Goal: Transaction & Acquisition: Book appointment/travel/reservation

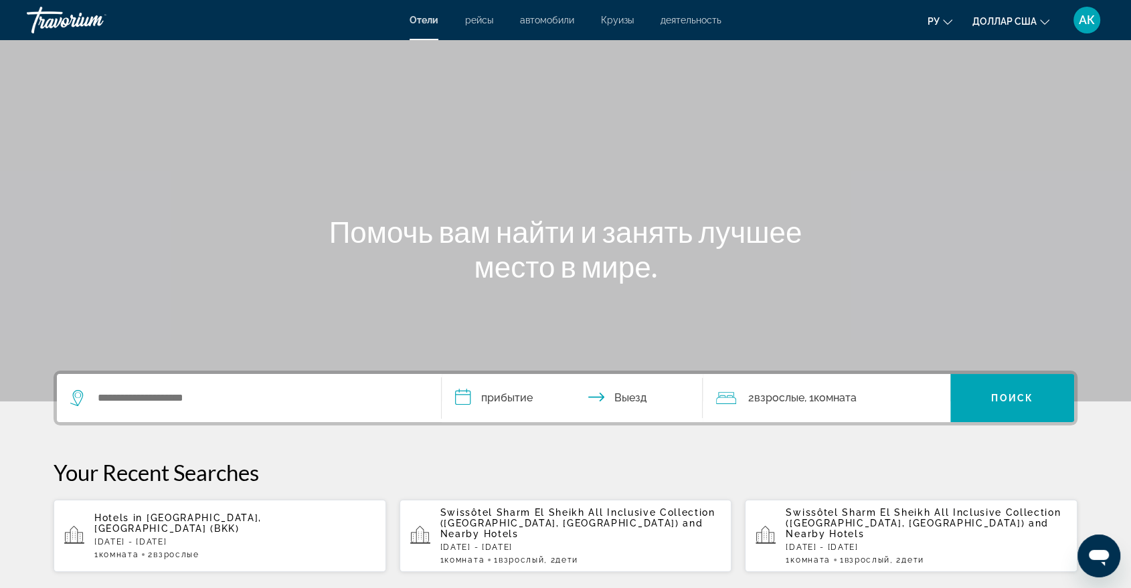
click at [385, 90] on div "Основное содержание" at bounding box center [565, 201] width 1131 height 402
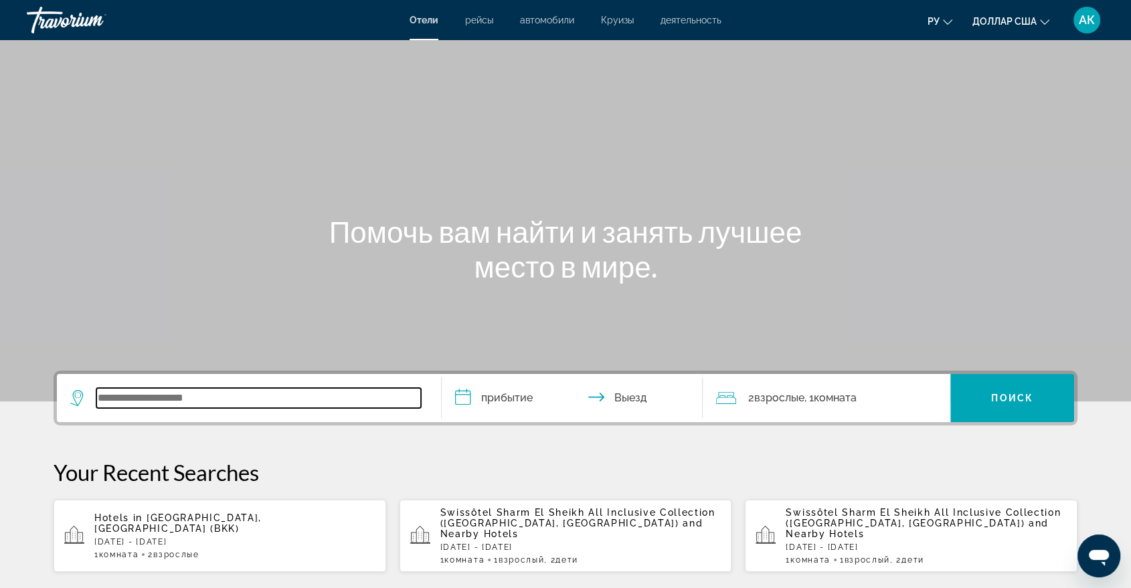
click at [128, 397] on input "Виджет поиска" at bounding box center [258, 398] width 325 height 20
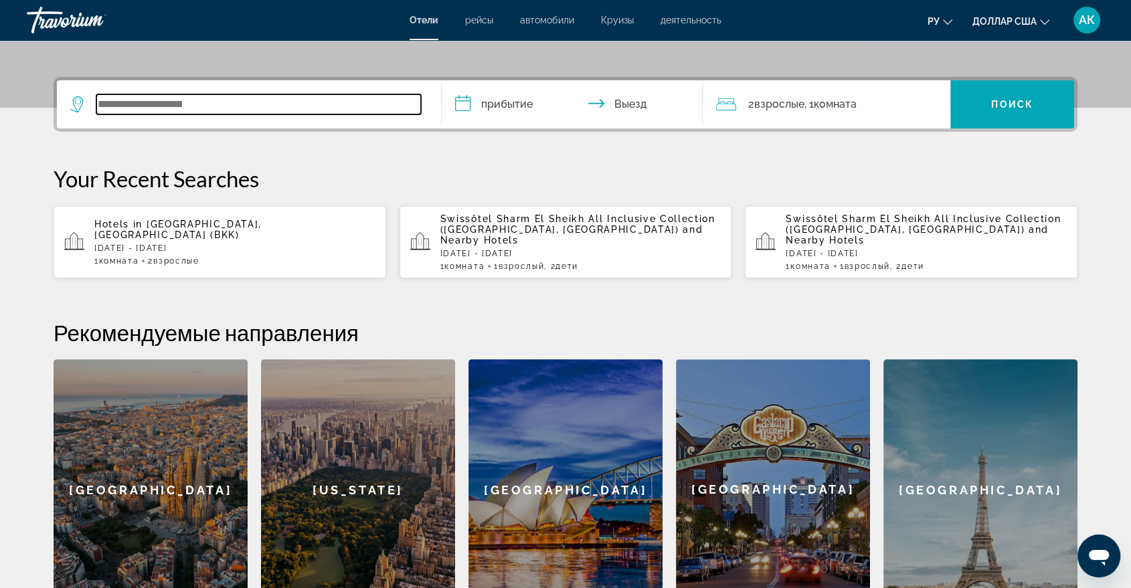
scroll to position [327, 0]
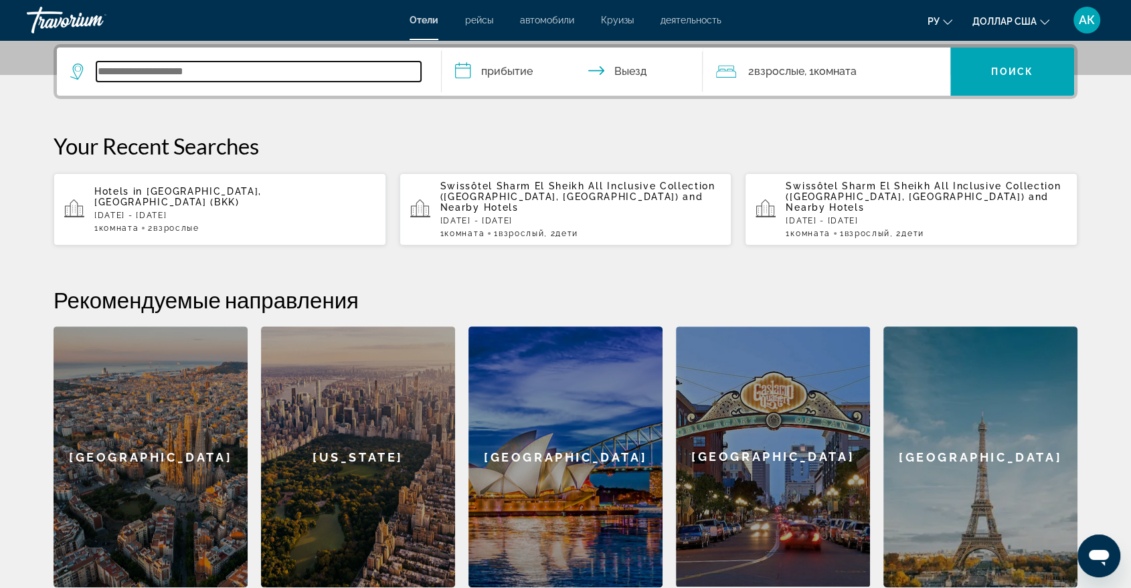
click at [138, 70] on input "Виджет поиска" at bounding box center [258, 72] width 325 height 20
click at [137, 69] on input "Виджет поиска" at bounding box center [258, 72] width 325 height 20
paste input "**********"
click at [138, 69] on input "**********" at bounding box center [258, 72] width 325 height 20
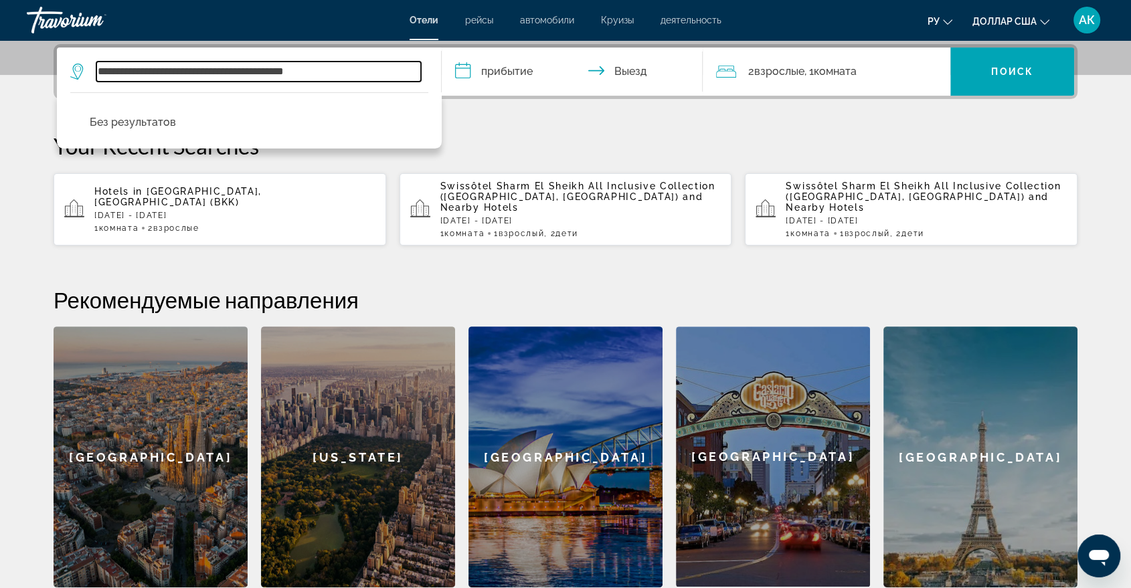
type input "**********"
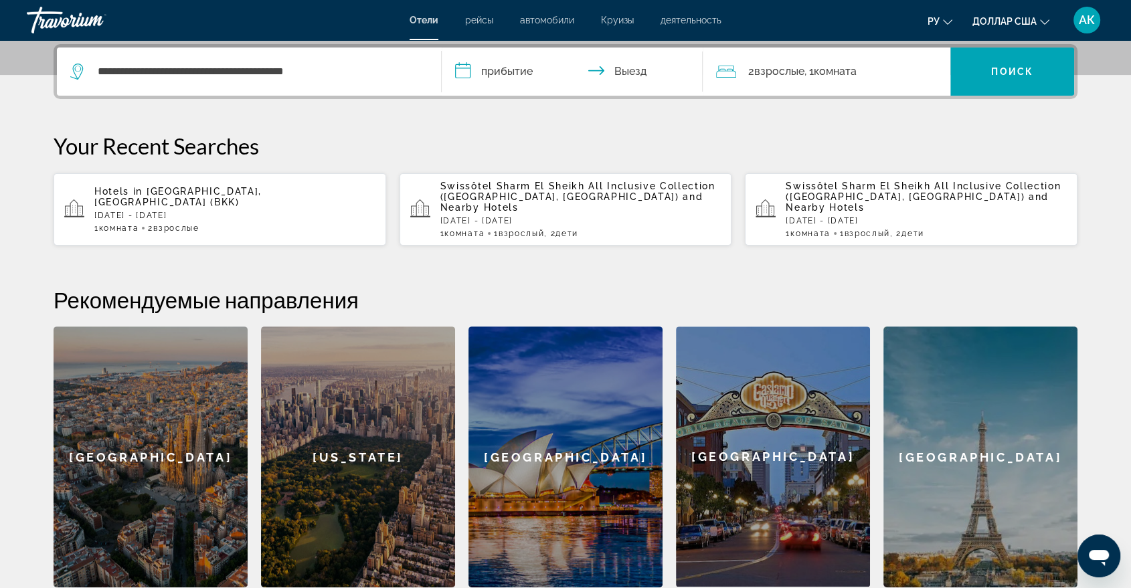
click at [468, 68] on input "**********" at bounding box center [575, 74] width 266 height 52
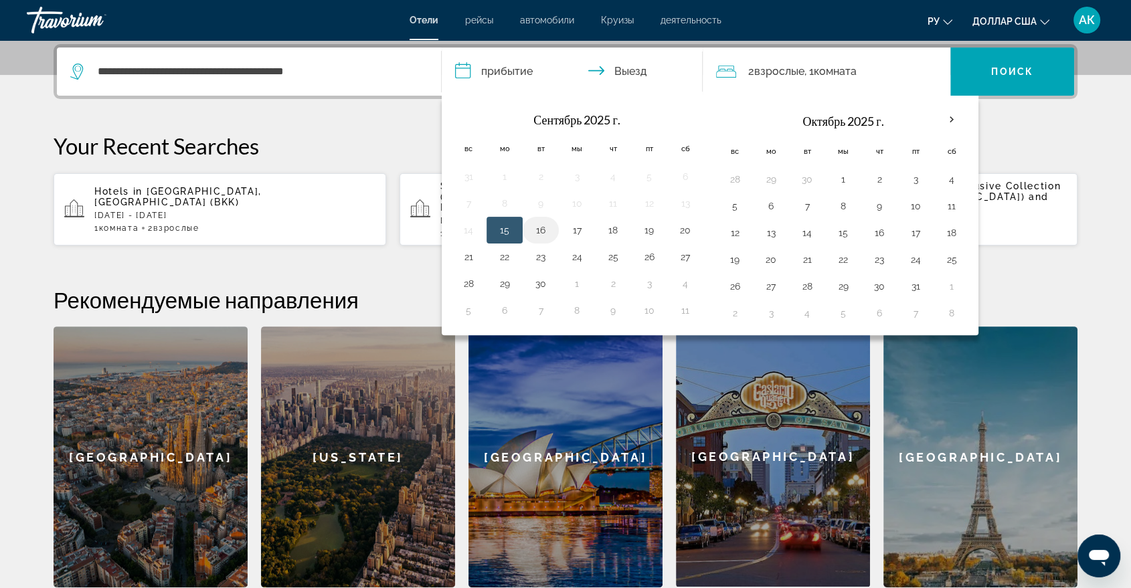
click at [540, 232] on button "16" at bounding box center [540, 230] width 21 height 19
click at [504, 234] on button "15" at bounding box center [504, 230] width 21 height 19
type input "**********"
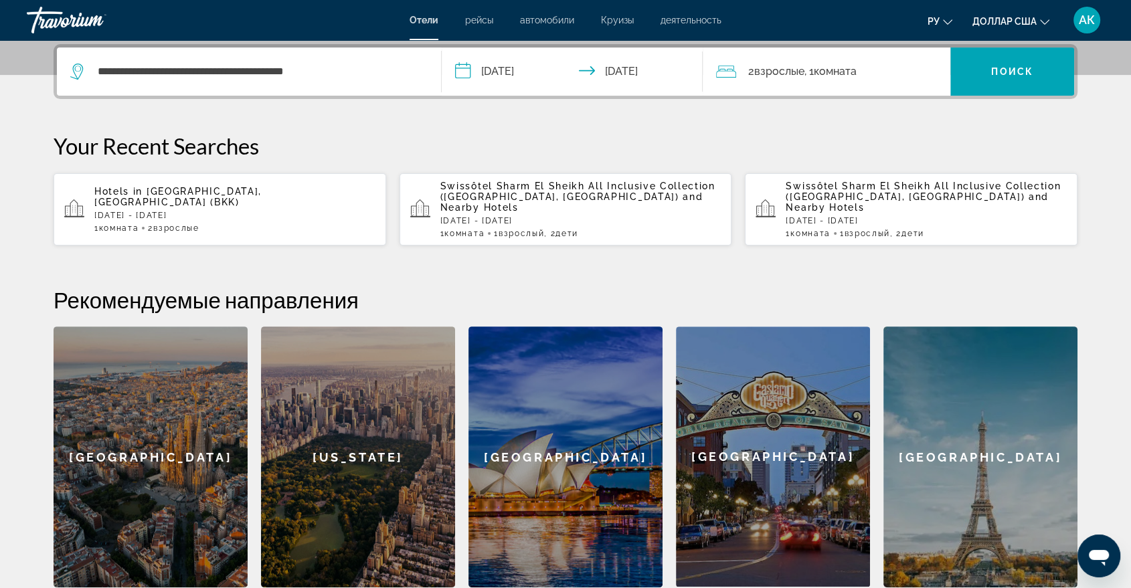
click at [825, 73] on font "Комната" at bounding box center [835, 71] width 43 height 13
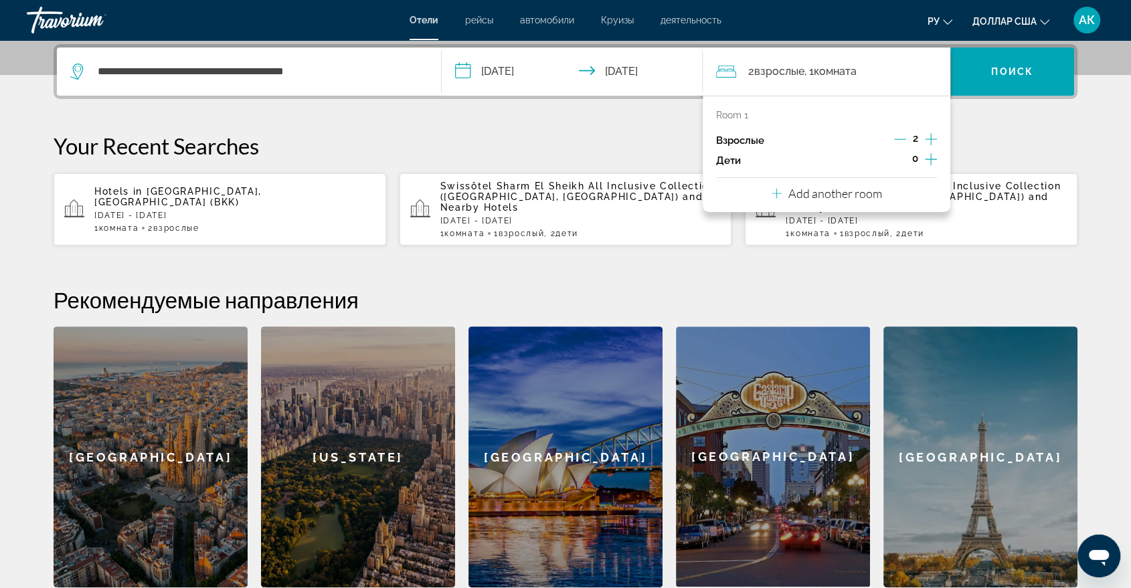
click at [906, 141] on icon "Decrement adults" at bounding box center [900, 139] width 12 height 12
click at [926, 160] on icon "Increment children" at bounding box center [931, 159] width 12 height 16
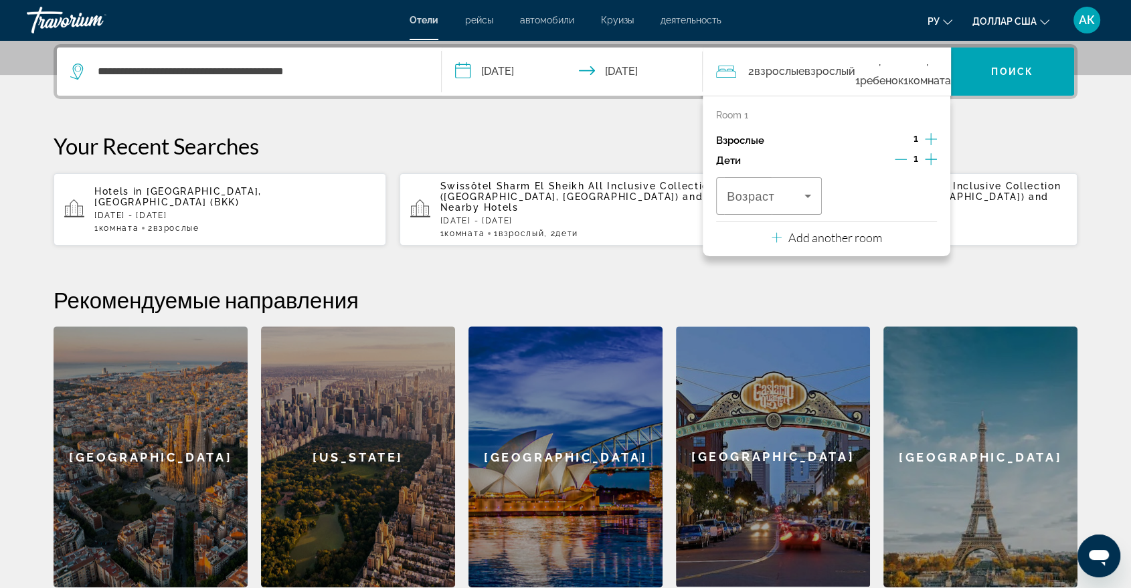
click at [930, 157] on icon "Increment children" at bounding box center [931, 159] width 12 height 16
click at [806, 195] on icon "Travelers: 1 adult, 2 children" at bounding box center [807, 196] width 7 height 3
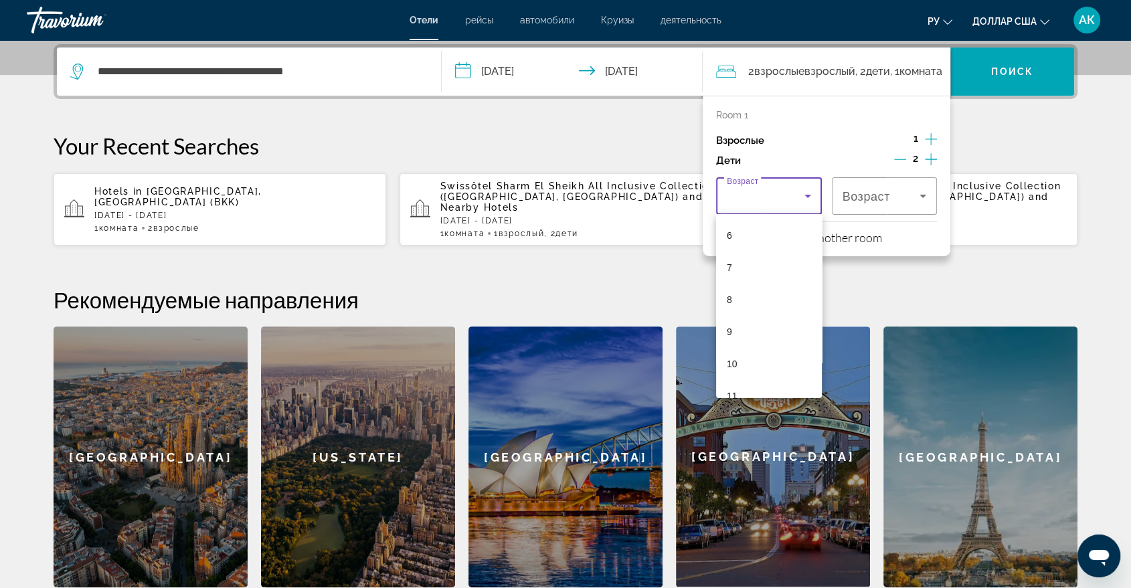
scroll to position [197, 0]
click at [737, 359] on font "10" at bounding box center [732, 359] width 11 height 11
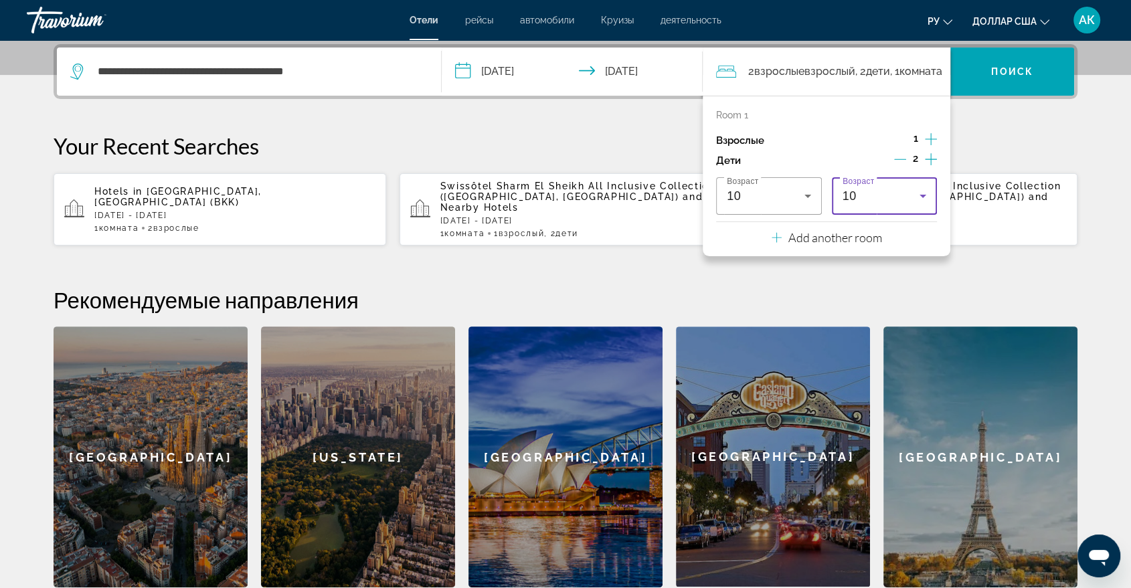
click at [928, 195] on icon "Travelers: 1 adult, 2 children" at bounding box center [923, 196] width 16 height 16
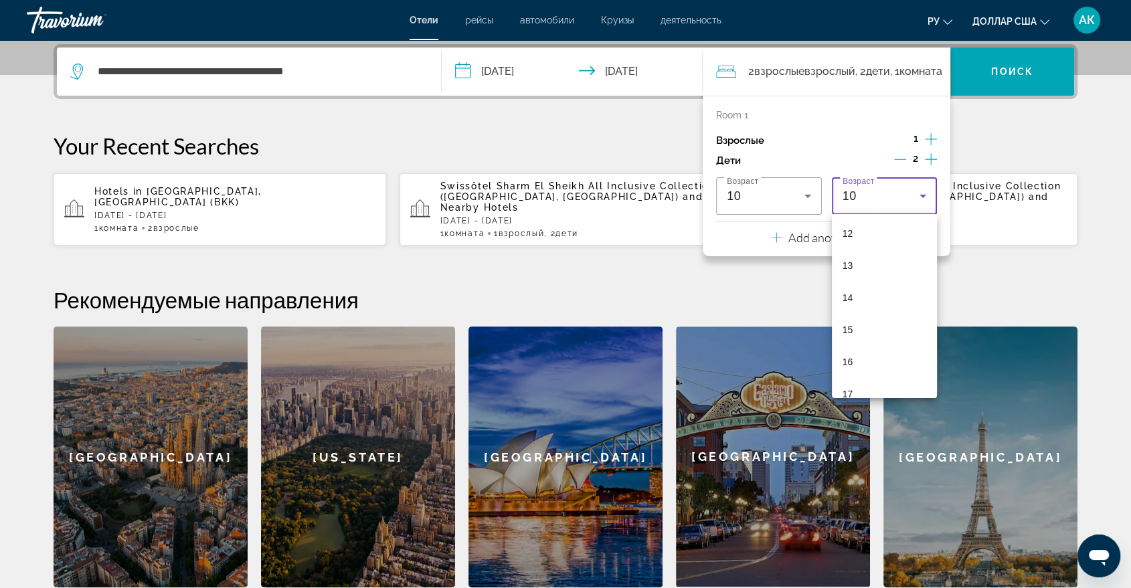
scroll to position [405, 0]
click at [847, 385] on mat-option "17" at bounding box center [885, 377] width 106 height 32
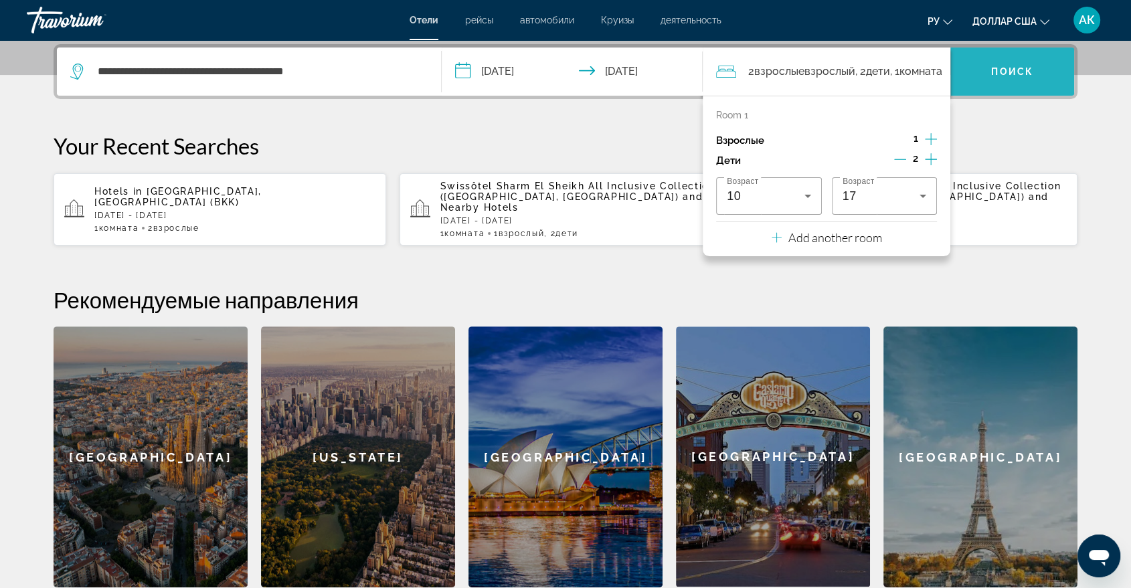
click at [1043, 66] on span "Виджет поиска" at bounding box center [1012, 72] width 124 height 32
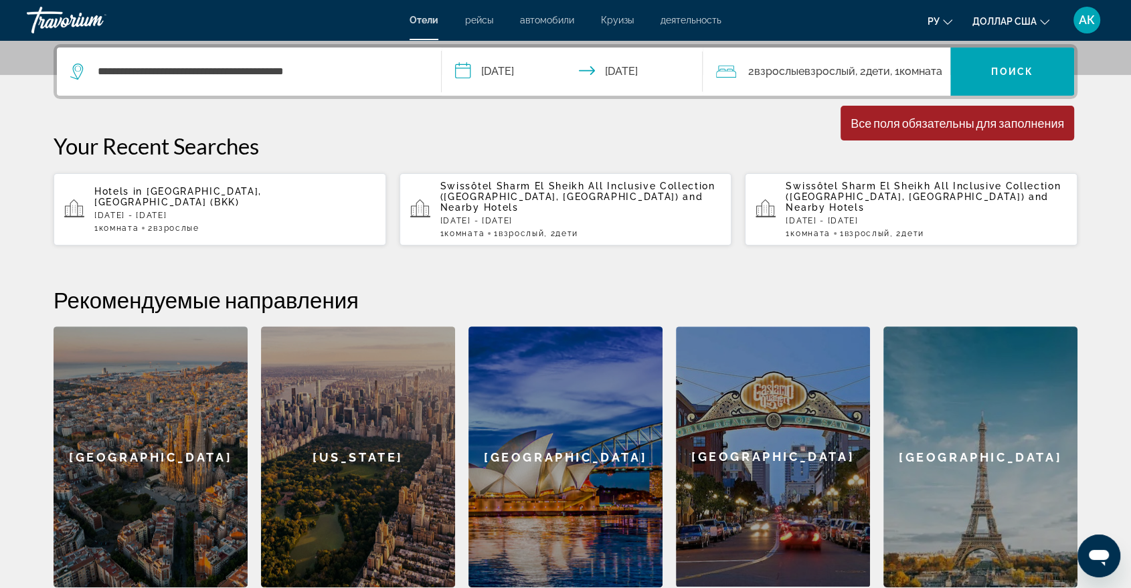
click at [787, 74] on font "Взрослые" at bounding box center [779, 71] width 50 height 13
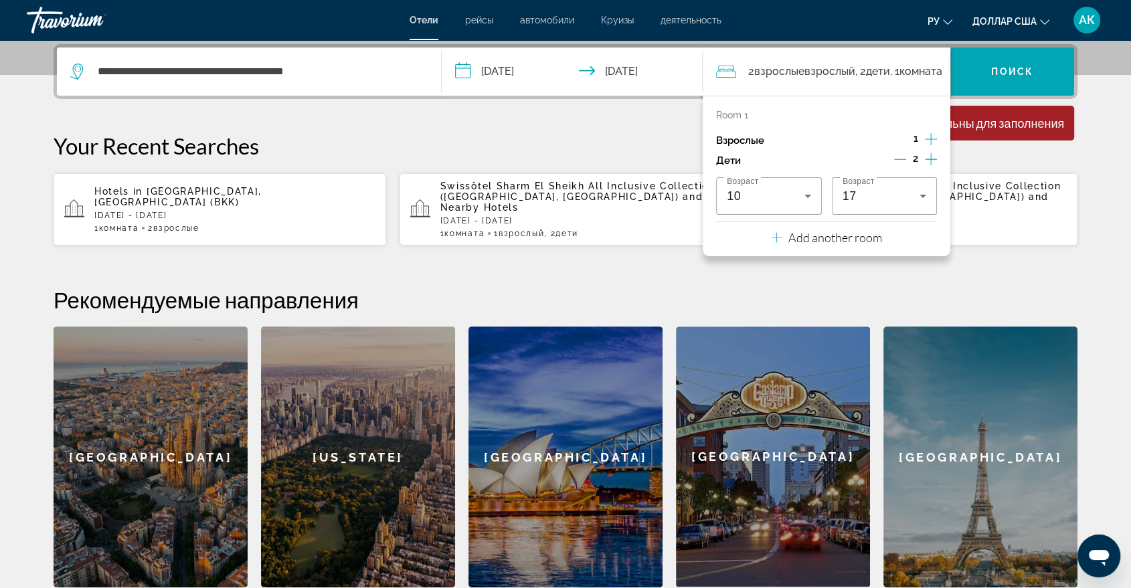
click at [896, 159] on icon "Decrement children" at bounding box center [900, 159] width 12 height 12
click at [932, 140] on icon "Increment adults" at bounding box center [931, 139] width 12 height 16
click at [1013, 62] on span "Виджет поиска" at bounding box center [1012, 72] width 124 height 32
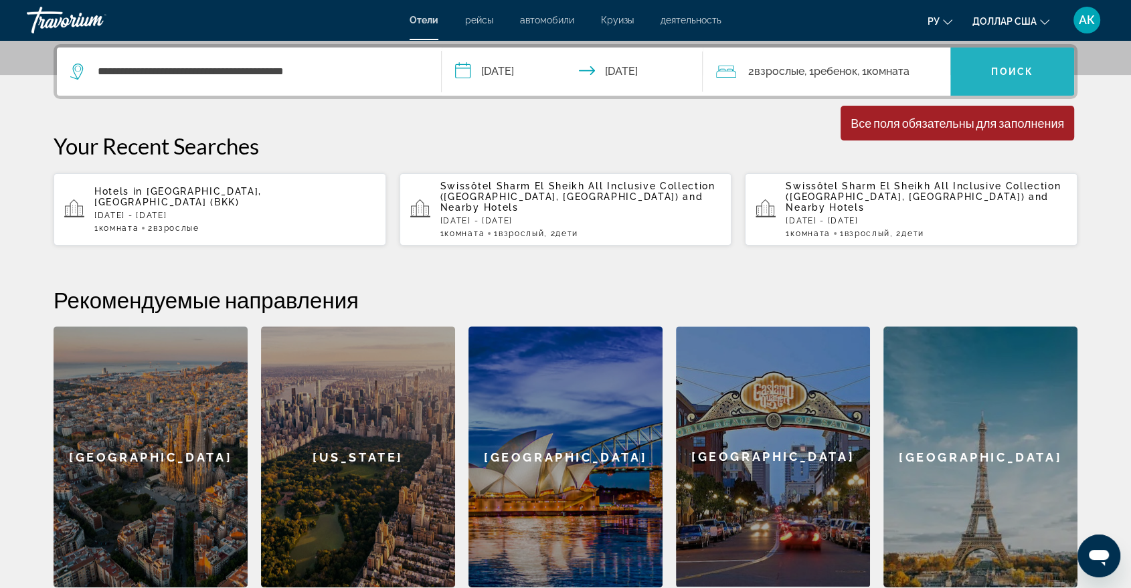
click at [1009, 81] on span "Виджет поиска" at bounding box center [1012, 72] width 124 height 32
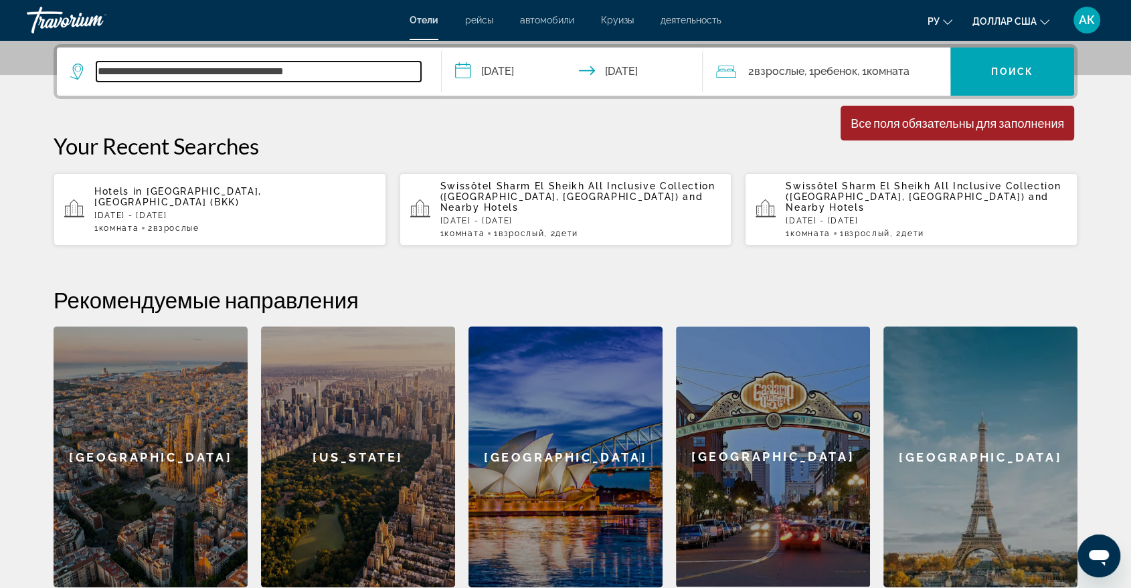
click at [324, 71] on input "**********" at bounding box center [258, 72] width 325 height 20
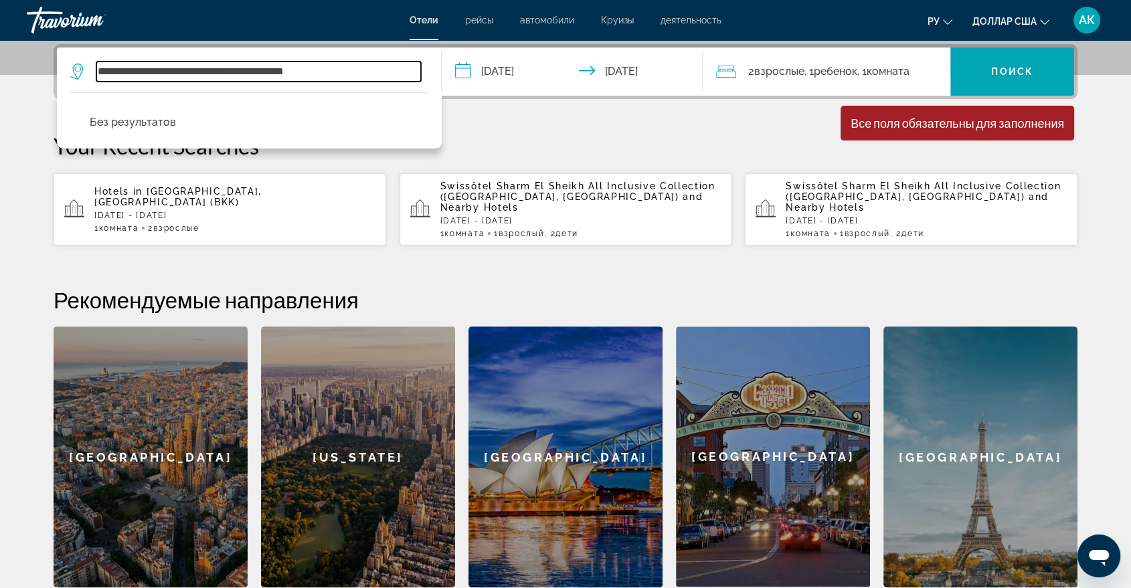
click at [252, 71] on input "**********" at bounding box center [258, 72] width 325 height 20
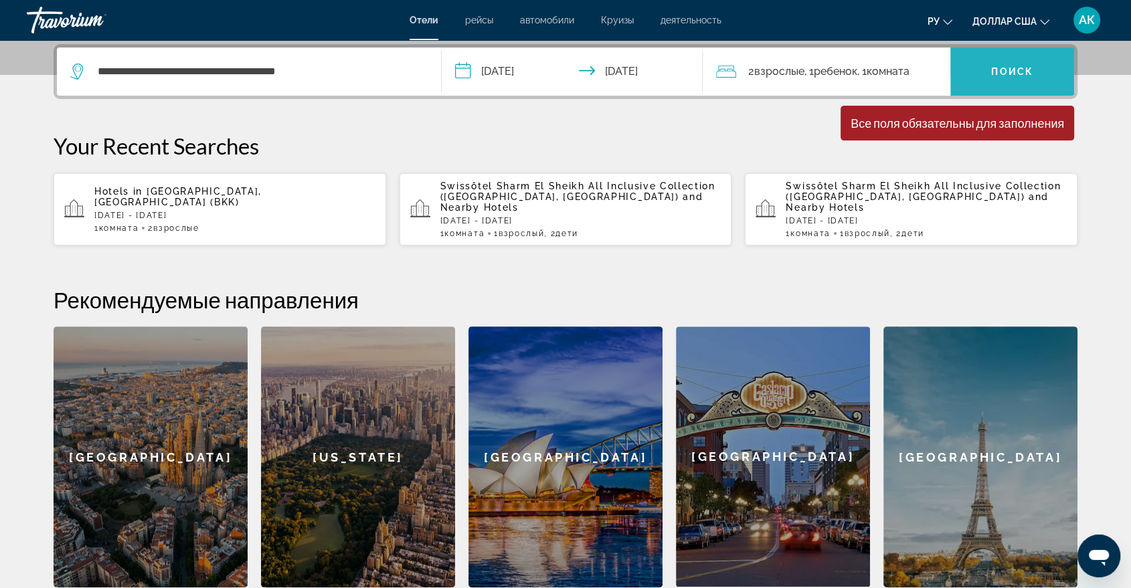
click at [1034, 58] on span "Виджет поиска" at bounding box center [1012, 72] width 124 height 32
click at [1025, 76] on span "Виджет поиска" at bounding box center [1012, 72] width 124 height 32
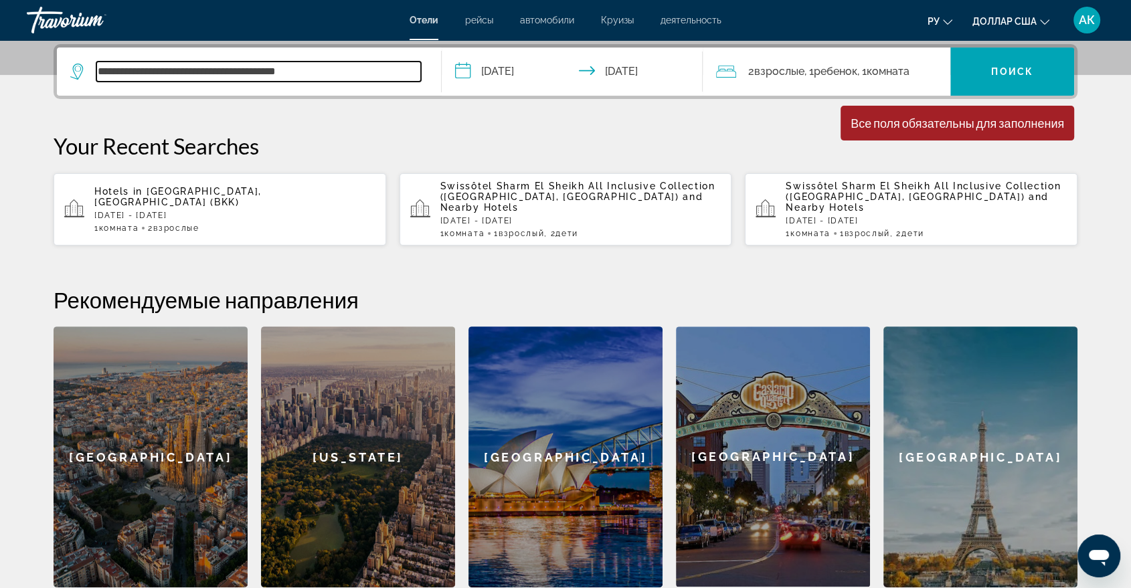
click at [333, 70] on input "**********" at bounding box center [258, 72] width 325 height 20
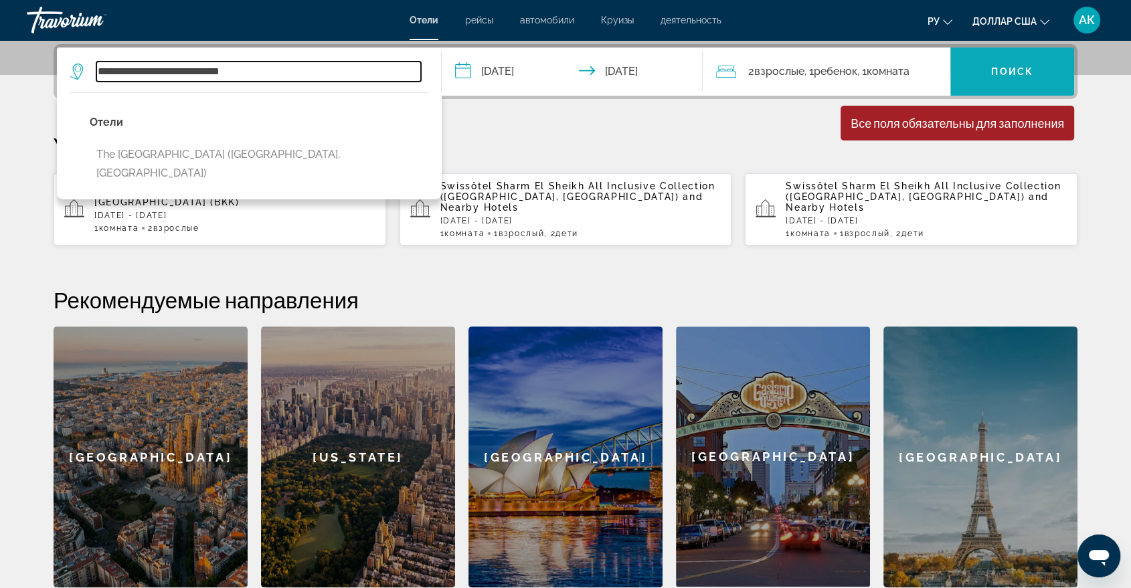
type input "**********"
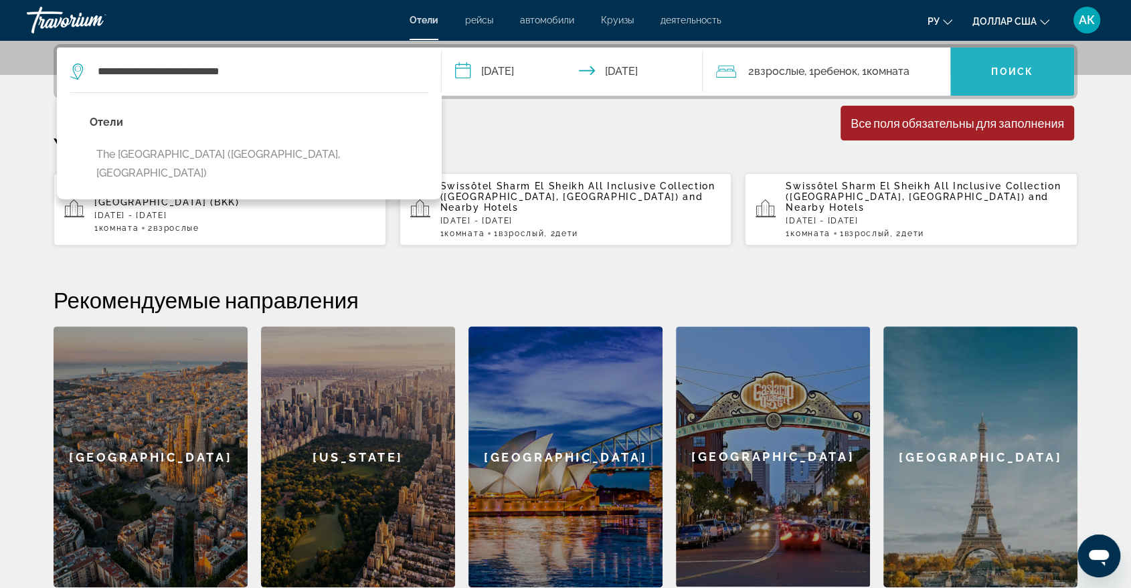
click at [982, 75] on span "Виджет поиска" at bounding box center [1012, 72] width 124 height 32
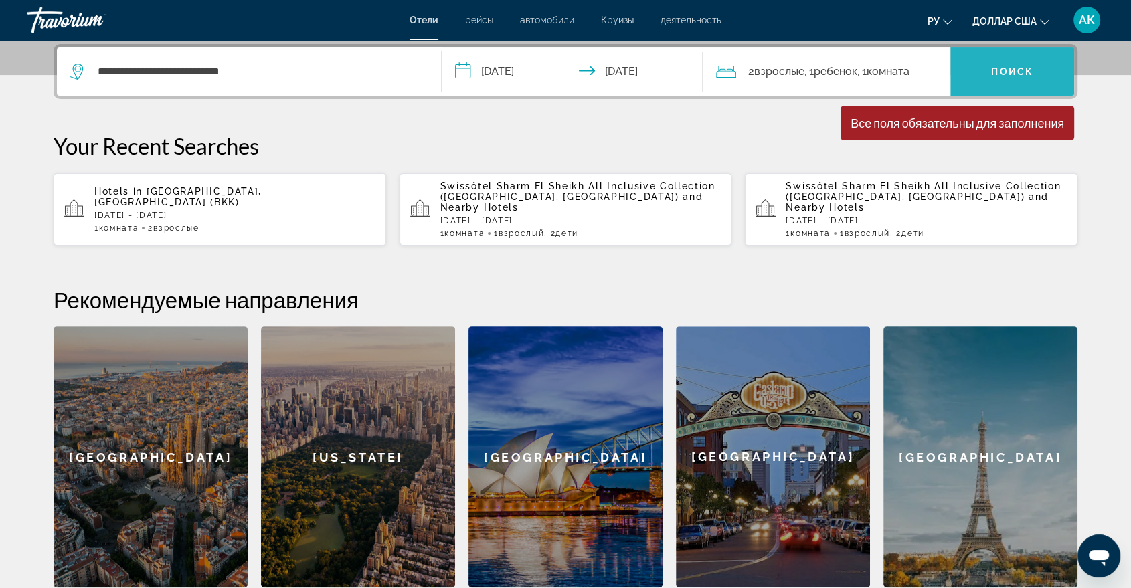
click at [982, 78] on span "Виджет поиска" at bounding box center [1012, 72] width 124 height 32
click at [977, 81] on span "Виджет поиска" at bounding box center [1012, 72] width 124 height 32
click at [495, 76] on input "**********" at bounding box center [575, 74] width 266 height 52
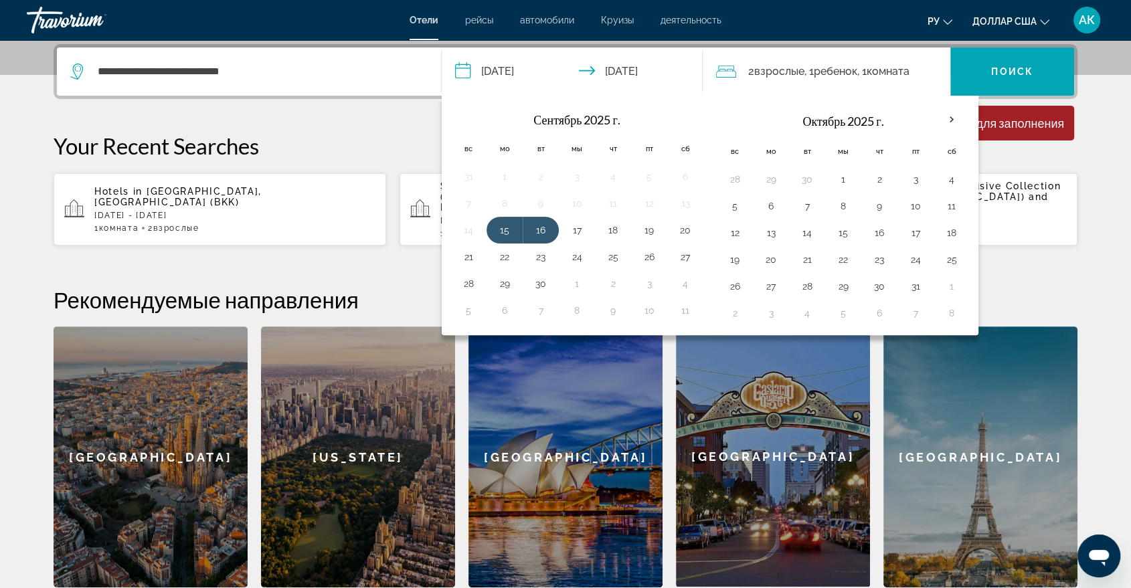
click at [406, 127] on div "**********" at bounding box center [566, 315] width 1078 height 543
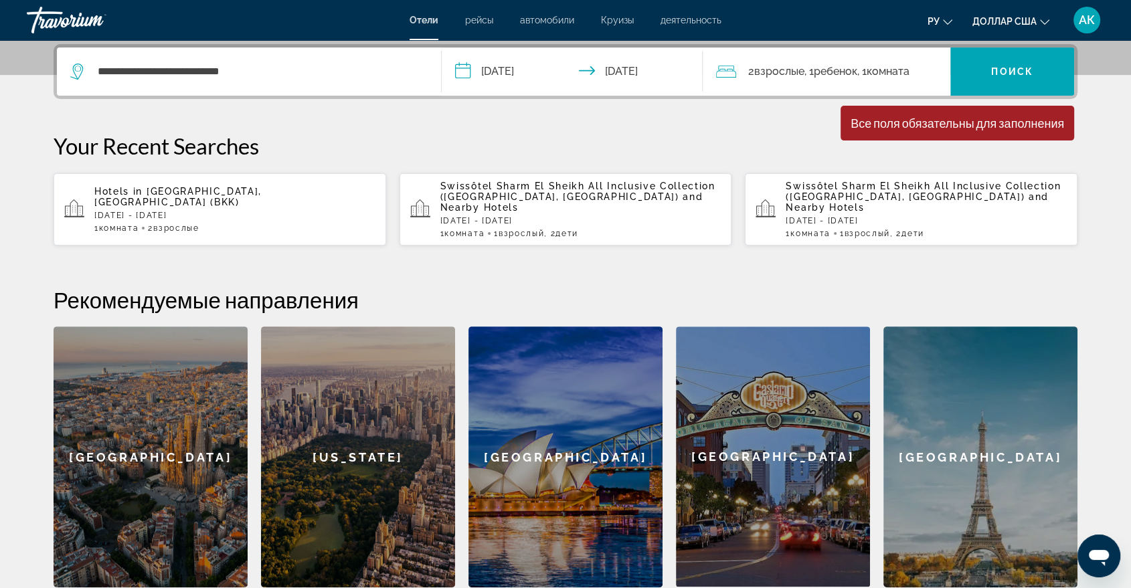
click at [538, 70] on input "**********" at bounding box center [575, 74] width 266 height 52
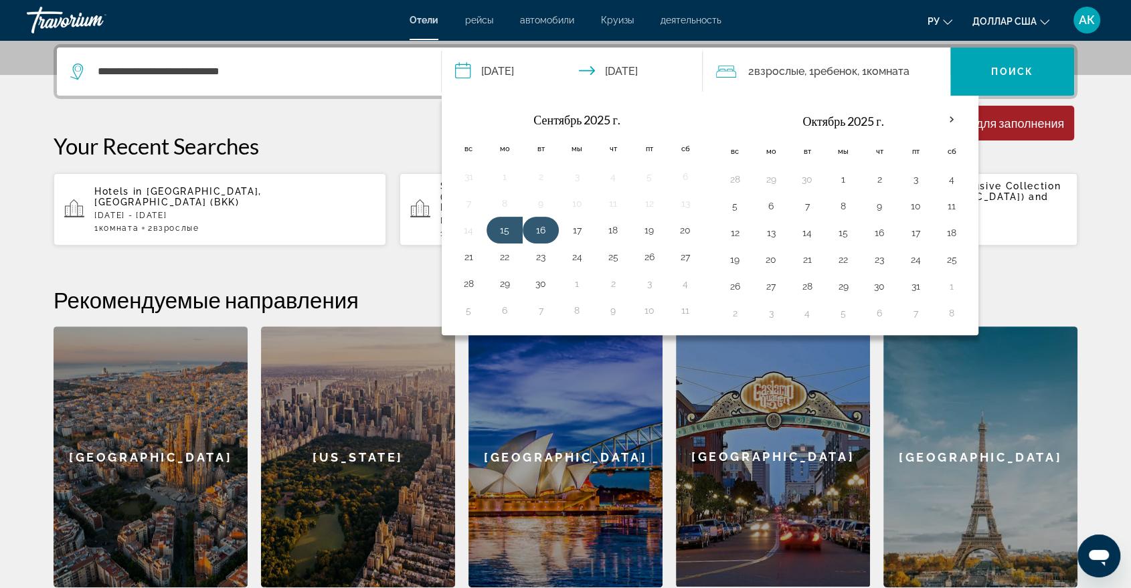
click at [547, 225] on button "16" at bounding box center [540, 230] width 21 height 19
click at [626, 74] on input "**********" at bounding box center [575, 74] width 266 height 52
click at [580, 230] on button "17" at bounding box center [576, 230] width 21 height 19
type input "**********"
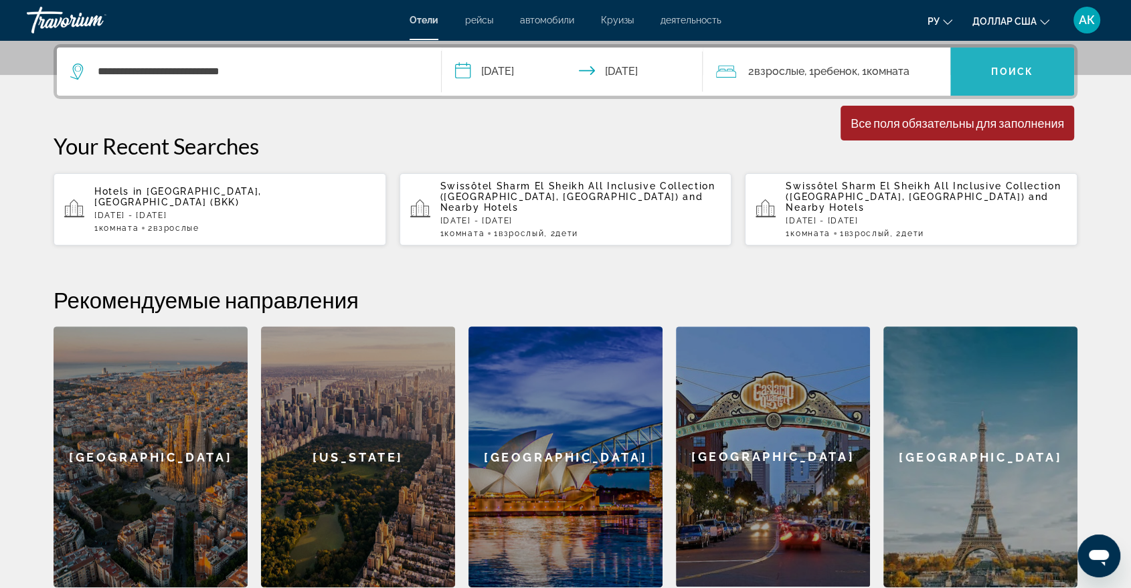
click at [990, 64] on span "Виджет поиска" at bounding box center [1012, 72] width 124 height 32
click at [989, 66] on span "Виджет поиска" at bounding box center [1012, 72] width 124 height 32
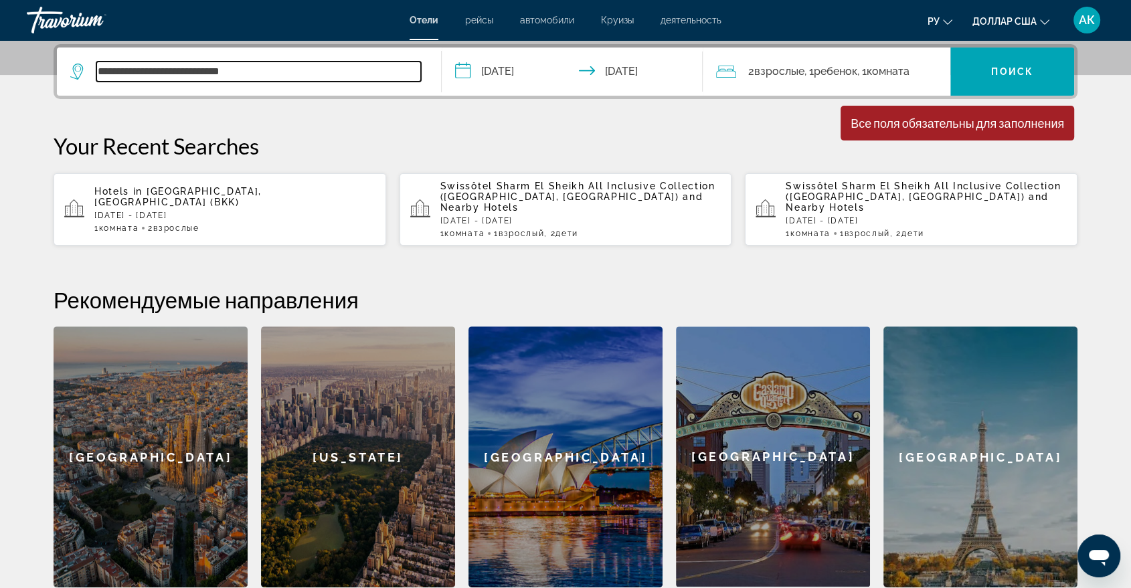
click at [250, 72] on input "**********" at bounding box center [258, 72] width 325 height 20
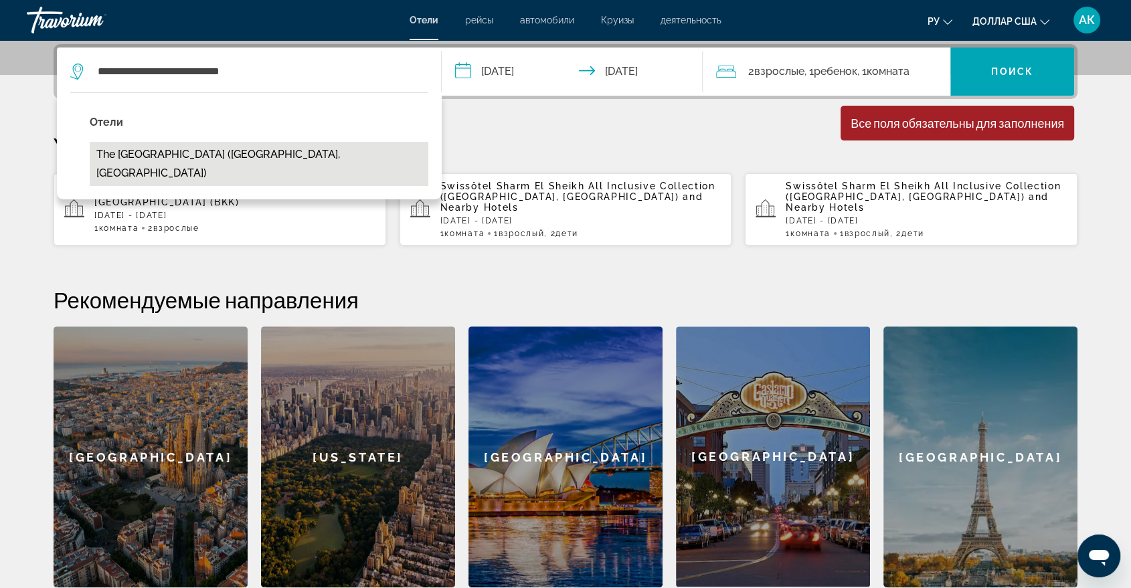
click at [244, 161] on button "The [GEOGRAPHIC_DATA] ([GEOGRAPHIC_DATA], [GEOGRAPHIC_DATA])" at bounding box center [259, 164] width 339 height 44
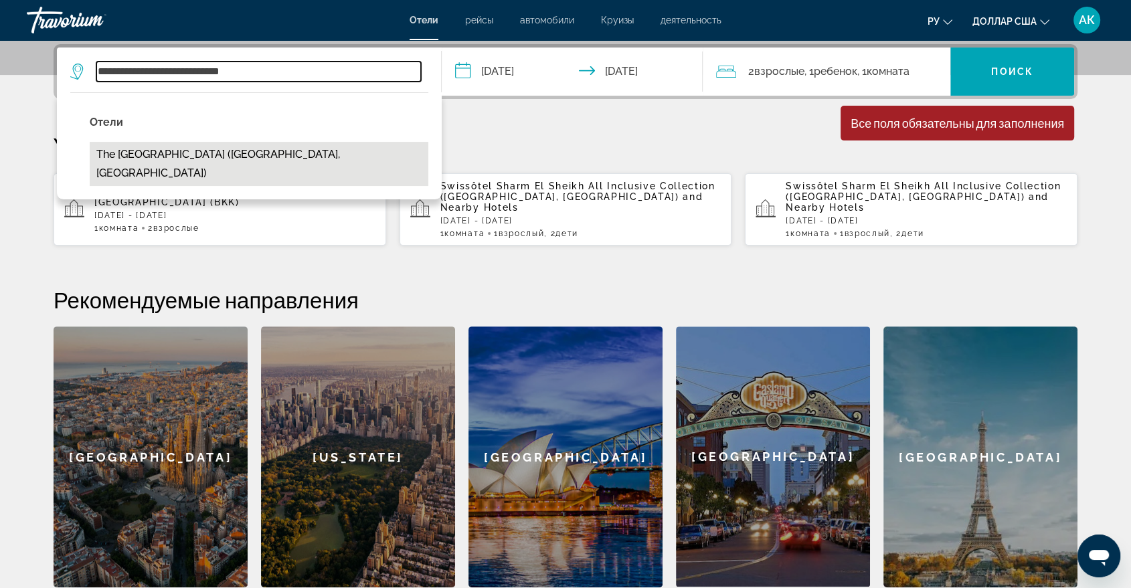
type input "**********"
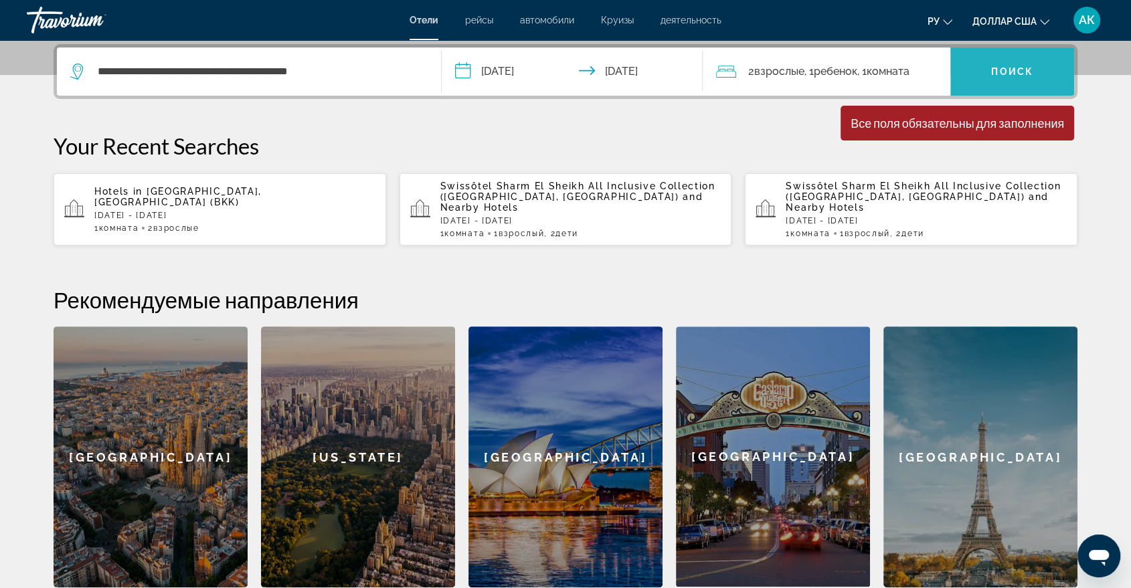
click at [999, 58] on span "Виджет поиска" at bounding box center [1012, 72] width 124 height 32
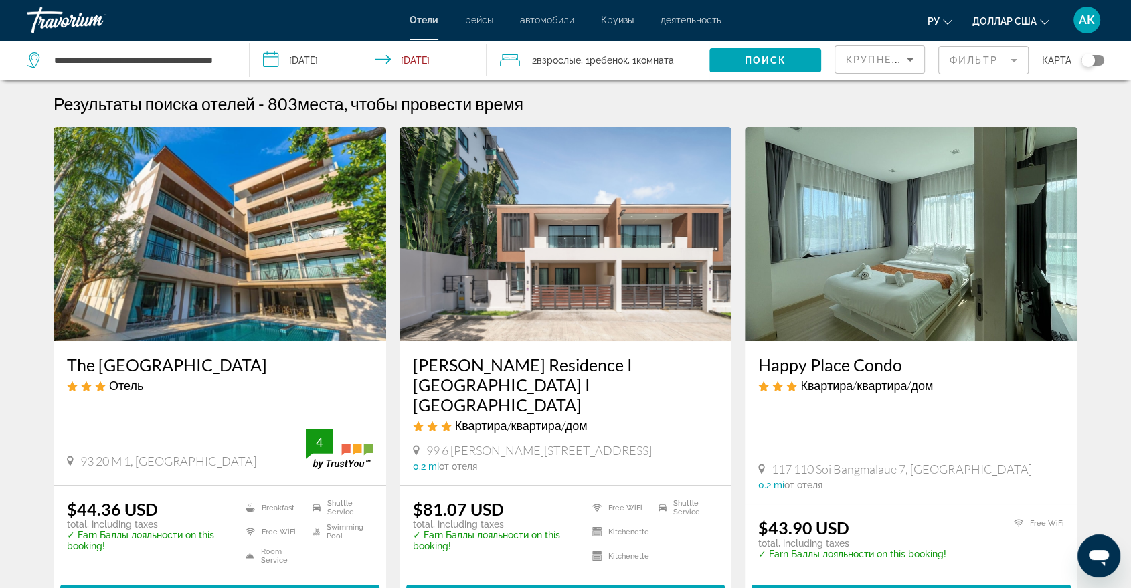
click at [278, 61] on input "**********" at bounding box center [371, 62] width 242 height 44
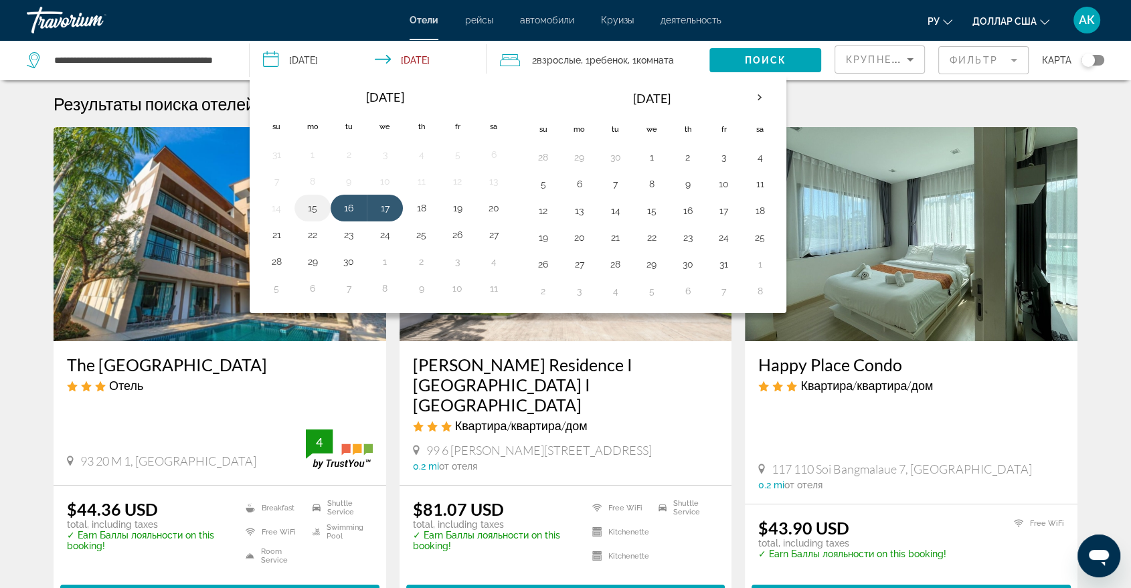
click at [314, 213] on button "15" at bounding box center [312, 208] width 21 height 19
click at [348, 209] on button "16" at bounding box center [348, 208] width 21 height 19
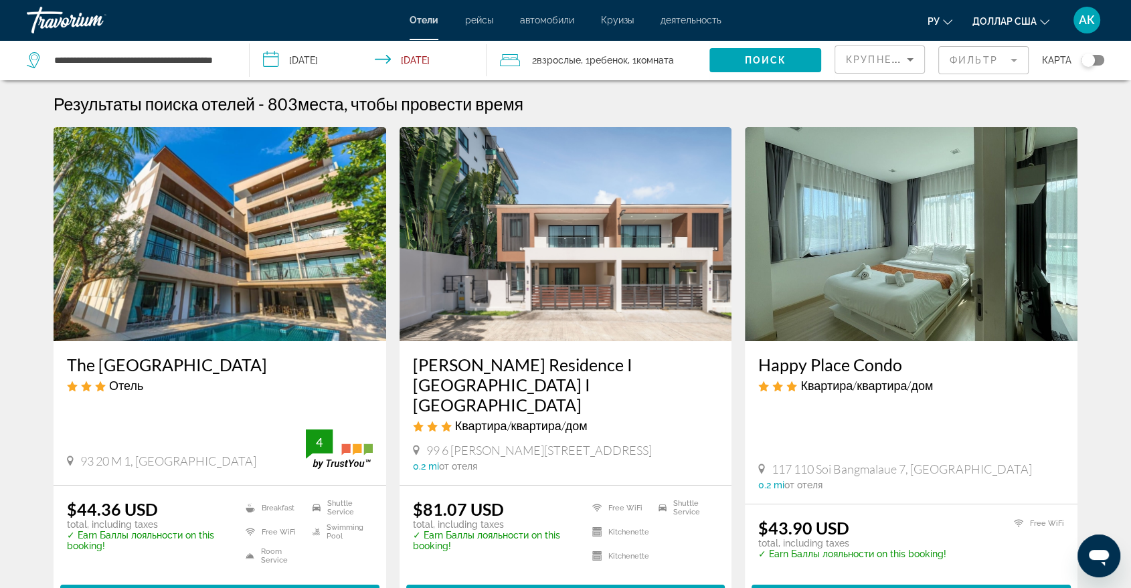
type input "**********"
click at [602, 64] on span "Ребенок" at bounding box center [609, 60] width 38 height 11
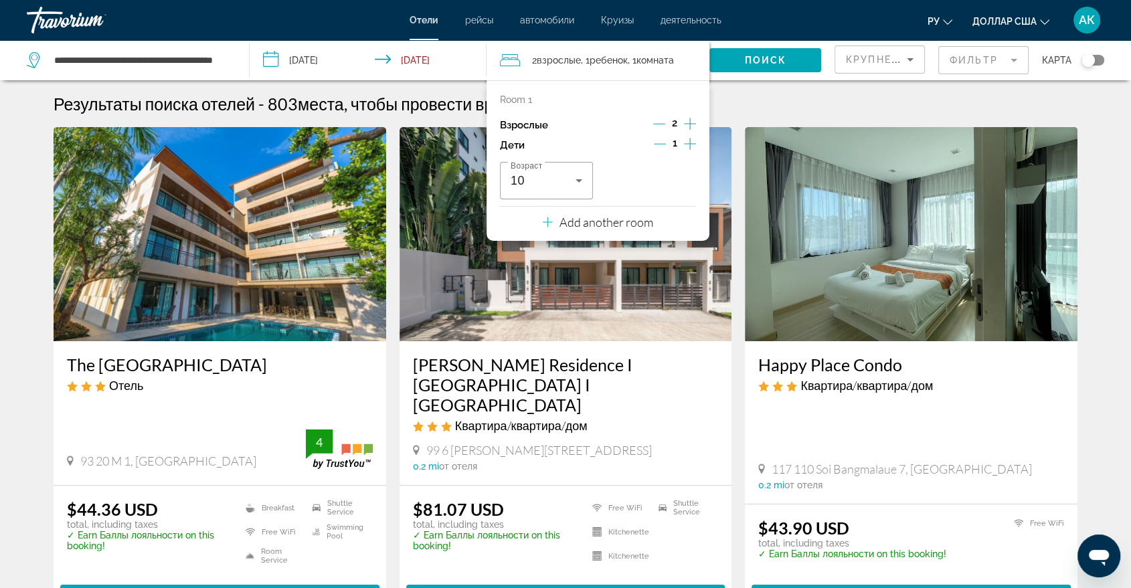
click at [661, 122] on icon "Decrement adults" at bounding box center [659, 124] width 12 height 12
click at [697, 141] on div "Room 1 Взрослые 1 Дети 1 Возраст 10 Add another room" at bounding box center [598, 160] width 223 height 161
click at [694, 143] on icon "Increment children" at bounding box center [690, 144] width 12 height 16
click at [685, 183] on icon "Travelers: 1 adult, 2 children" at bounding box center [682, 181] width 16 height 16
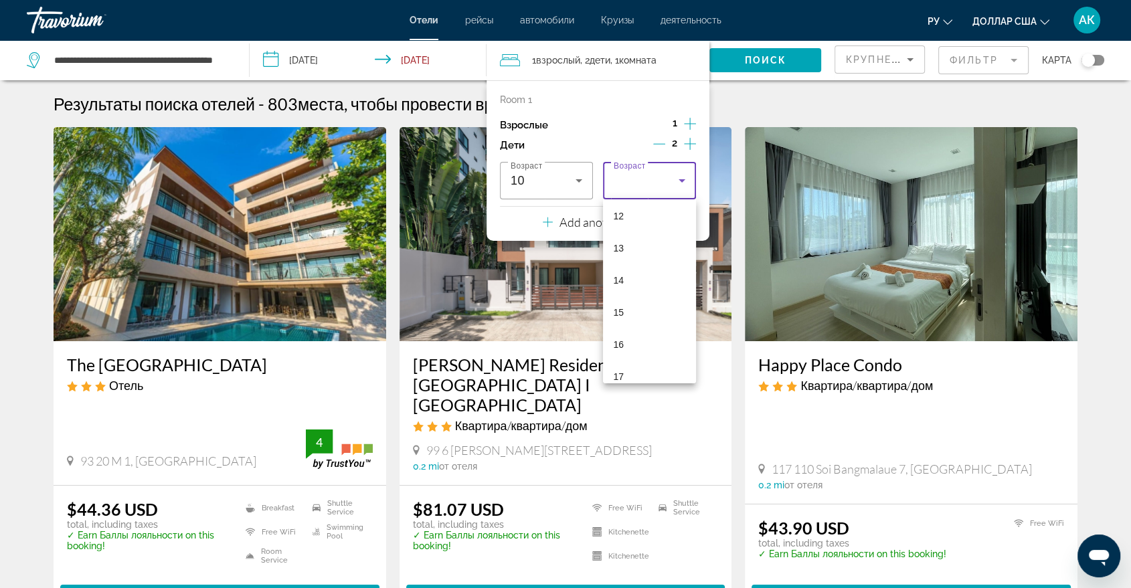
scroll to position [396, 0]
click at [624, 379] on mat-option "17" at bounding box center [649, 371] width 93 height 32
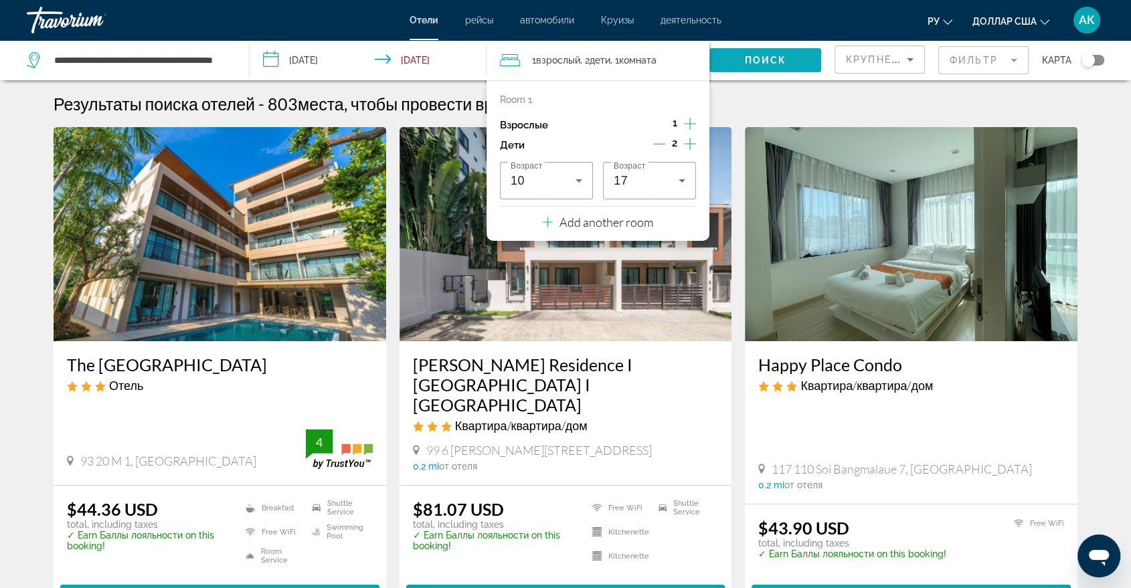
click at [744, 66] on span "Search widget" at bounding box center [765, 60] width 112 height 32
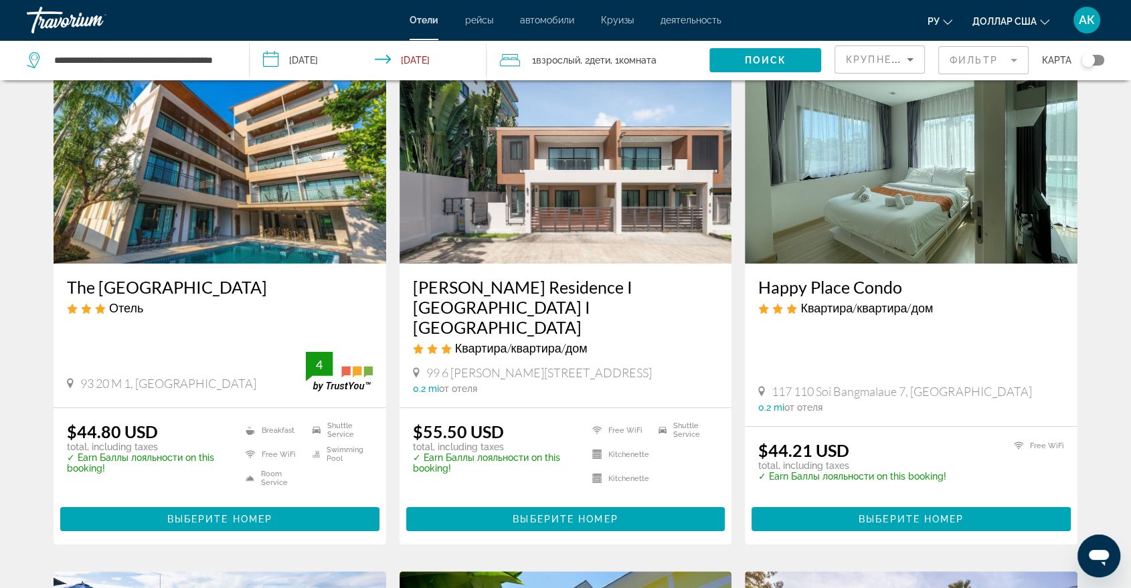
scroll to position [80, 0]
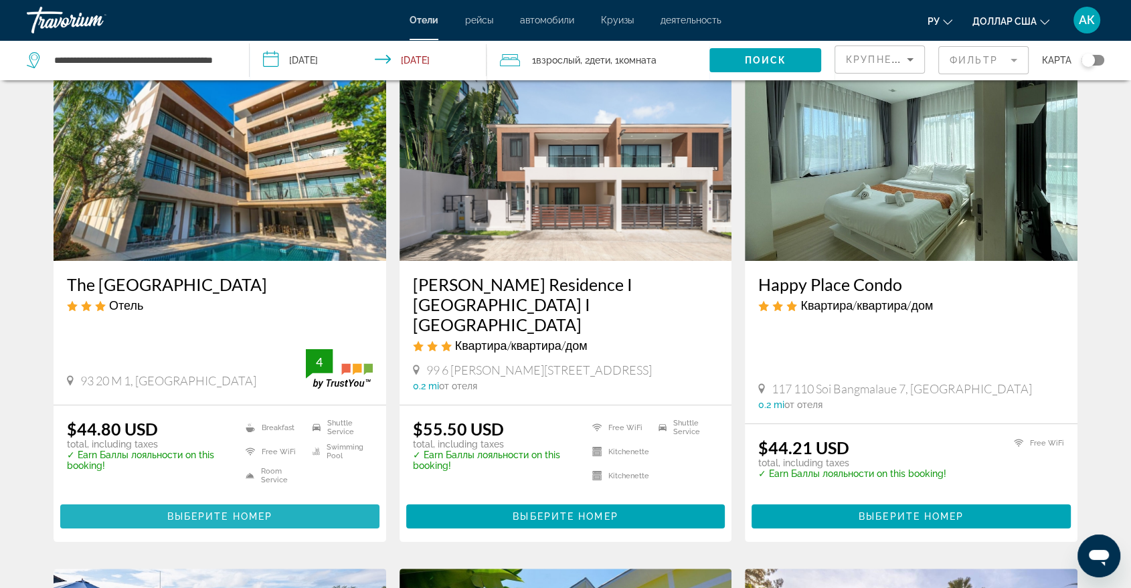
click at [255, 511] on span "Выберите номер" at bounding box center [219, 516] width 105 height 11
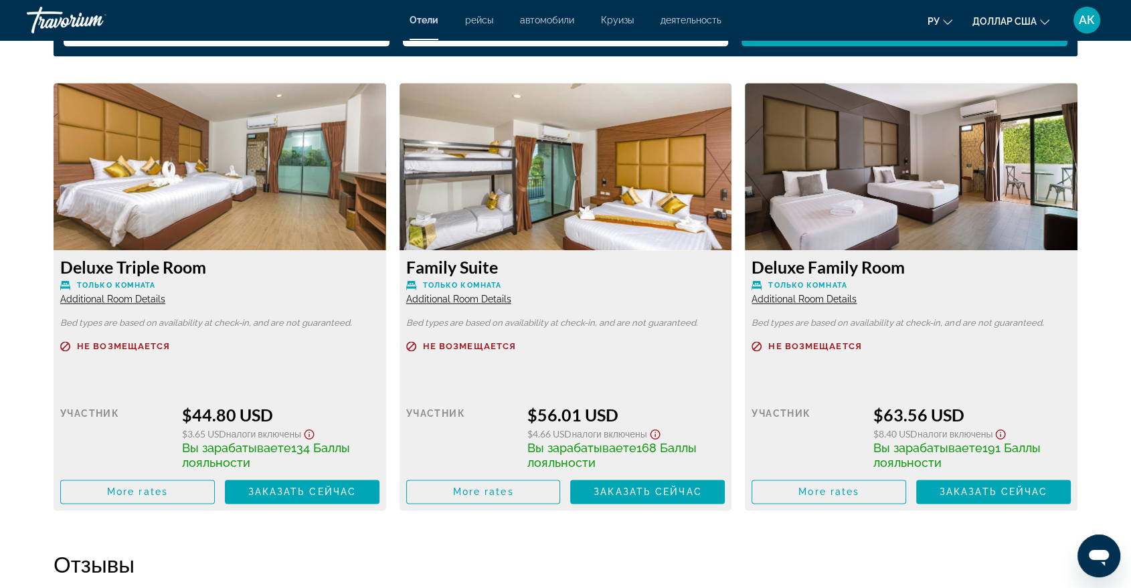
scroll to position [1814, 0]
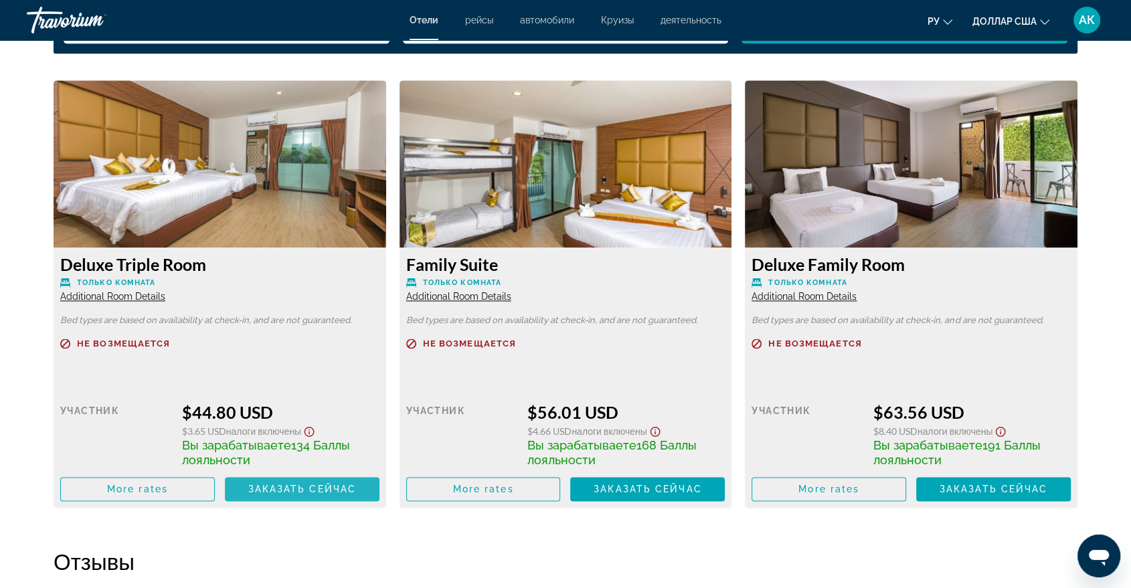
click at [265, 491] on span "Заказать сейчас" at bounding box center [302, 489] width 108 height 11
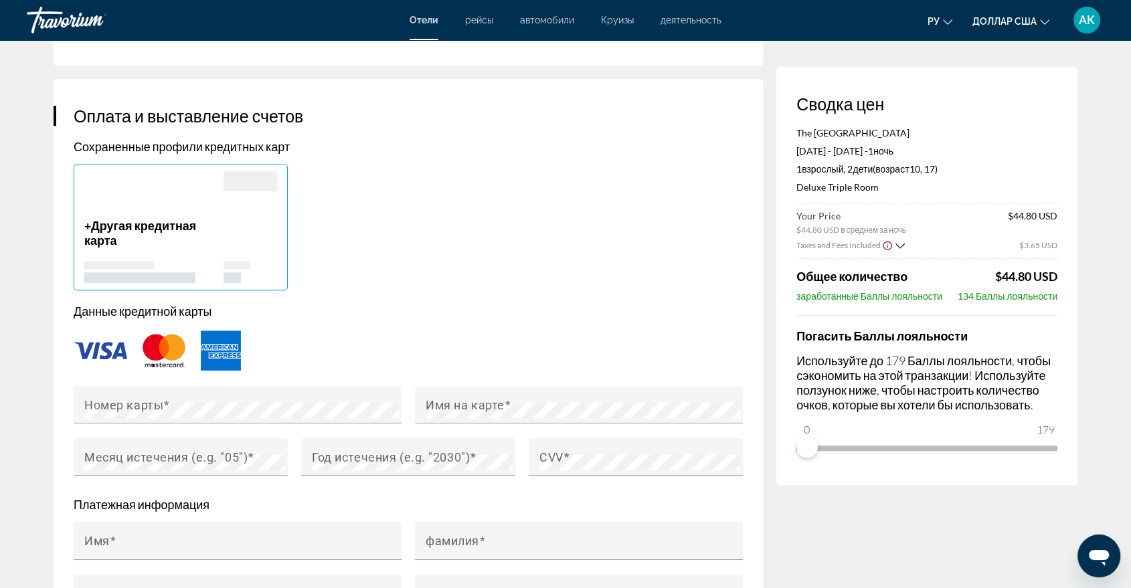
scroll to position [922, 0]
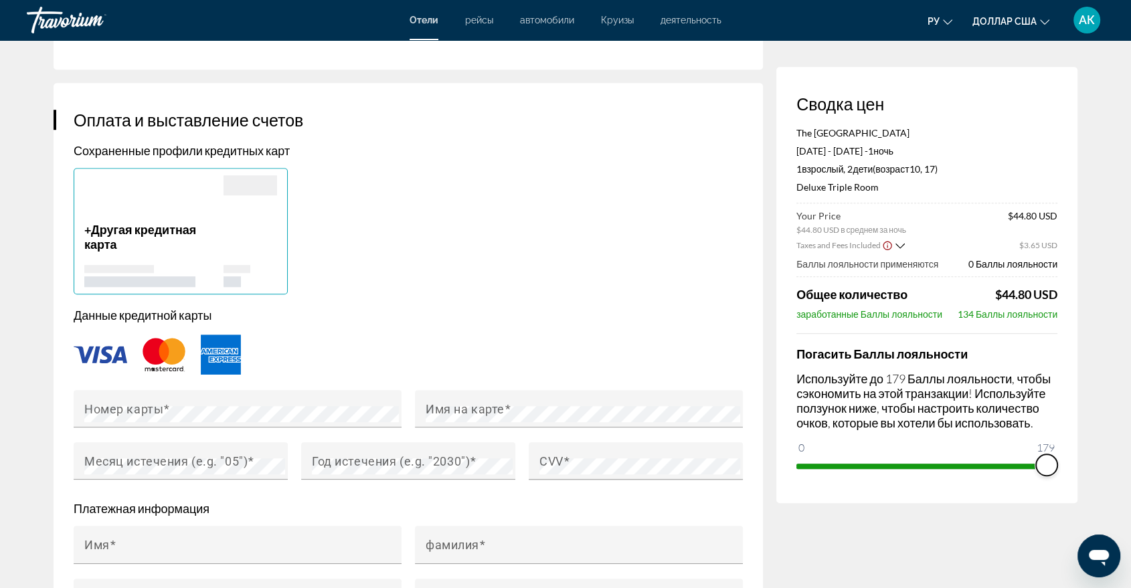
drag, startPoint x: 810, startPoint y: 444, endPoint x: 1124, endPoint y: 468, distance: 314.8
click at [1124, 468] on app-hotel-booking "Бронирование отеля Сводка цен The [GEOGRAPHIC_DATA] [GEOGRAPHIC_DATA] [DATE] - …" at bounding box center [565, 226] width 1131 height 2214
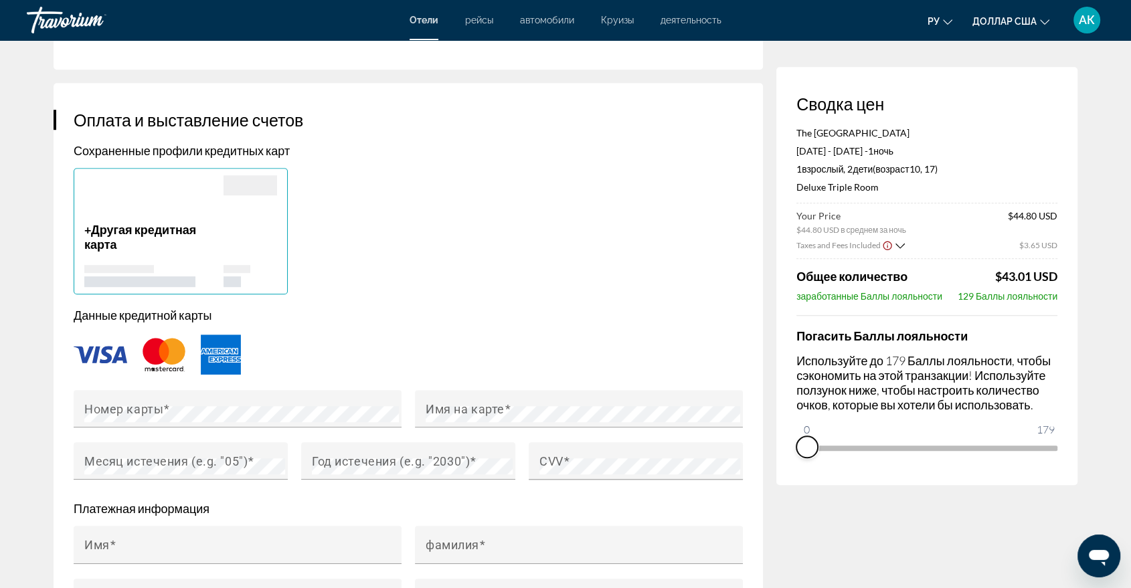
drag, startPoint x: 1046, startPoint y: 464, endPoint x: 782, endPoint y: 493, distance: 265.2
click at [782, 493] on div "Сводка цен The [GEOGRAPHIC_DATA] [GEOGRAPHIC_DATA] [DATE] - [DATE] - 1 ночь ноч…" at bounding box center [926, 242] width 301 height 2127
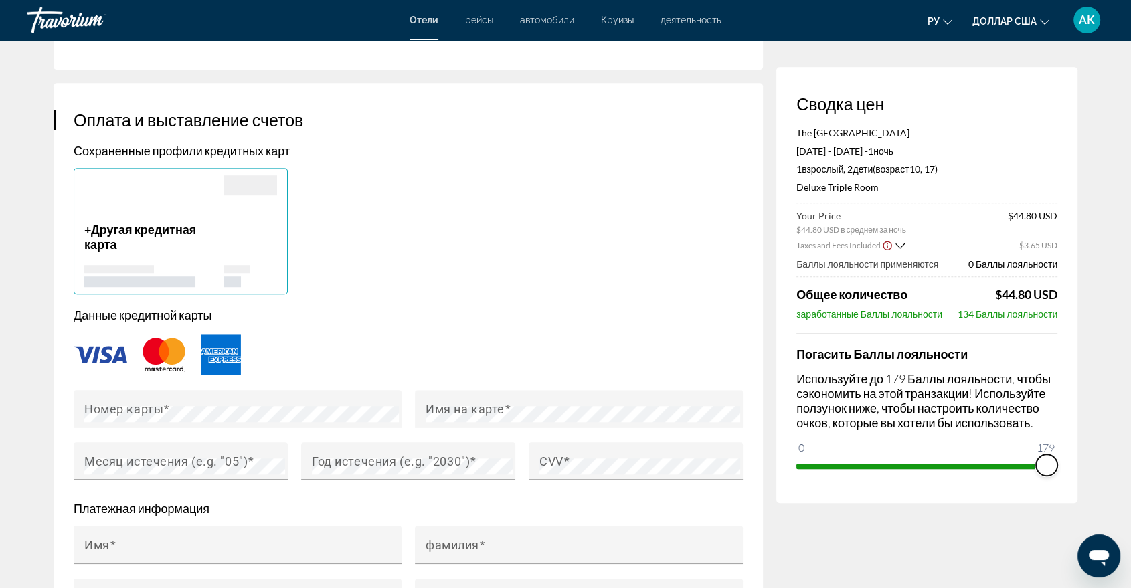
drag, startPoint x: 806, startPoint y: 443, endPoint x: 1068, endPoint y: 487, distance: 265.4
click at [1068, 487] on div "Сводка цен The [GEOGRAPHIC_DATA] [GEOGRAPHIC_DATA] [DATE] - [DATE] - 1 ночь ноч…" at bounding box center [926, 285] width 301 height 436
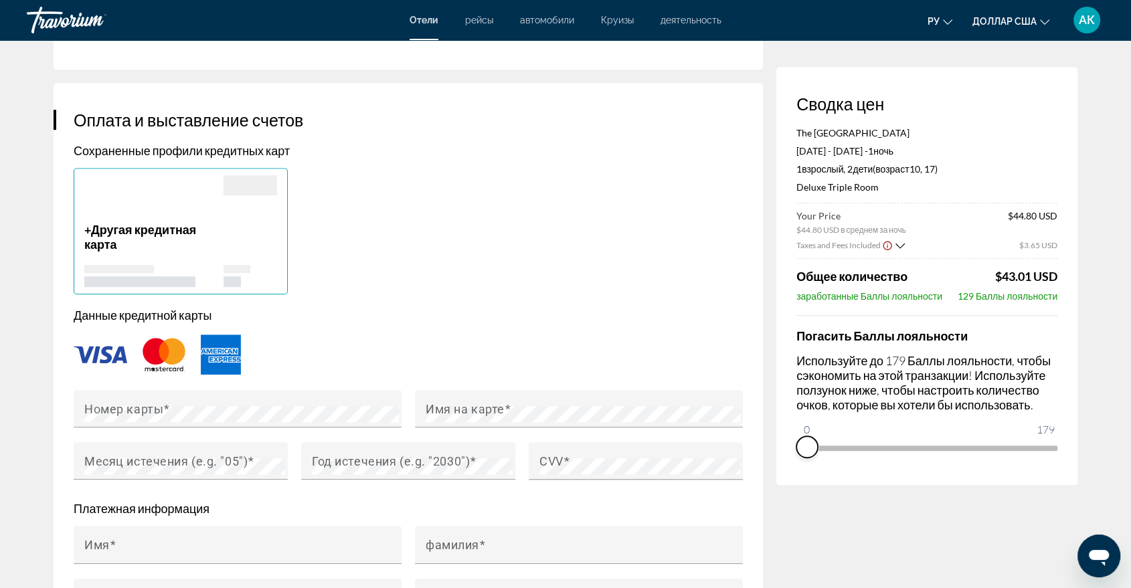
drag, startPoint x: 1051, startPoint y: 458, endPoint x: 715, endPoint y: 589, distance: 361.1
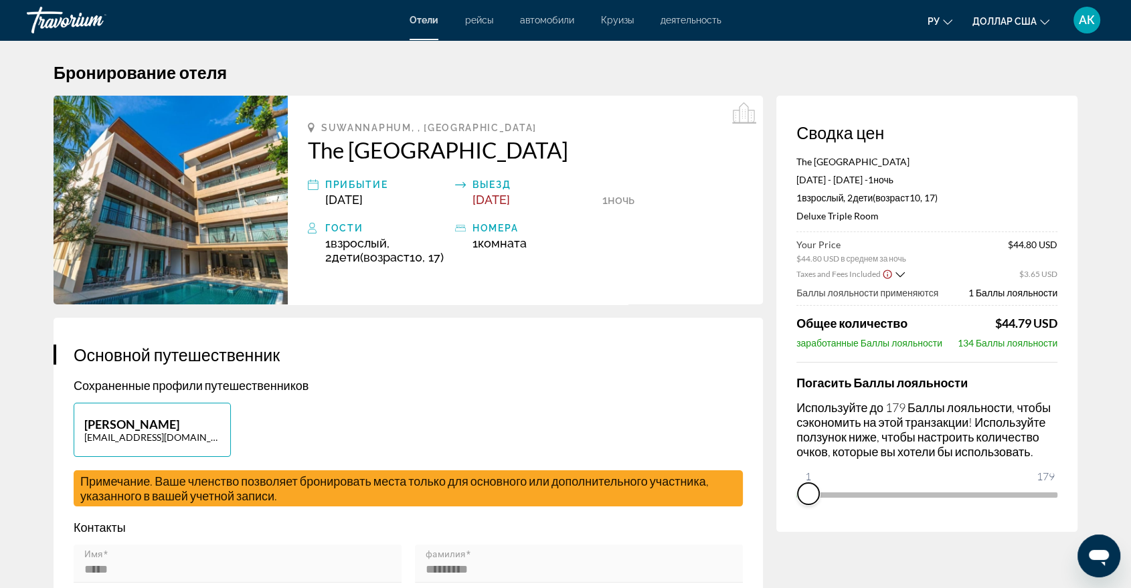
scroll to position [0, 0]
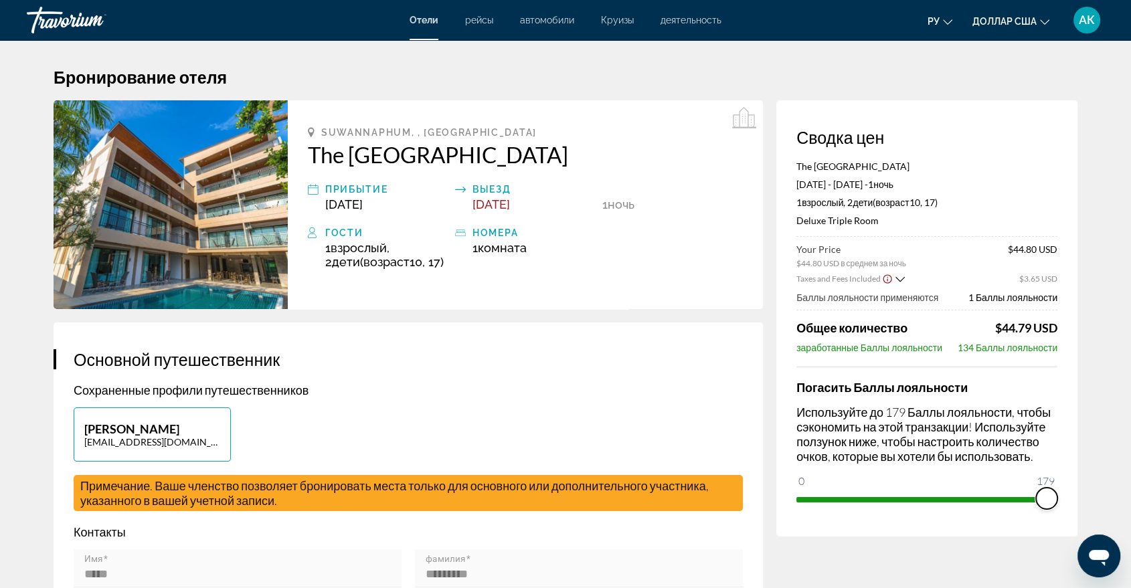
drag, startPoint x: 815, startPoint y: 493, endPoint x: 1057, endPoint y: 486, distance: 241.7
click at [1057, 497] on ngx-slider "0 179 179" at bounding box center [926, 498] width 261 height 3
drag, startPoint x: 1140, startPoint y: 45, endPoint x: 1106, endPoint y: 41, distance: 33.6
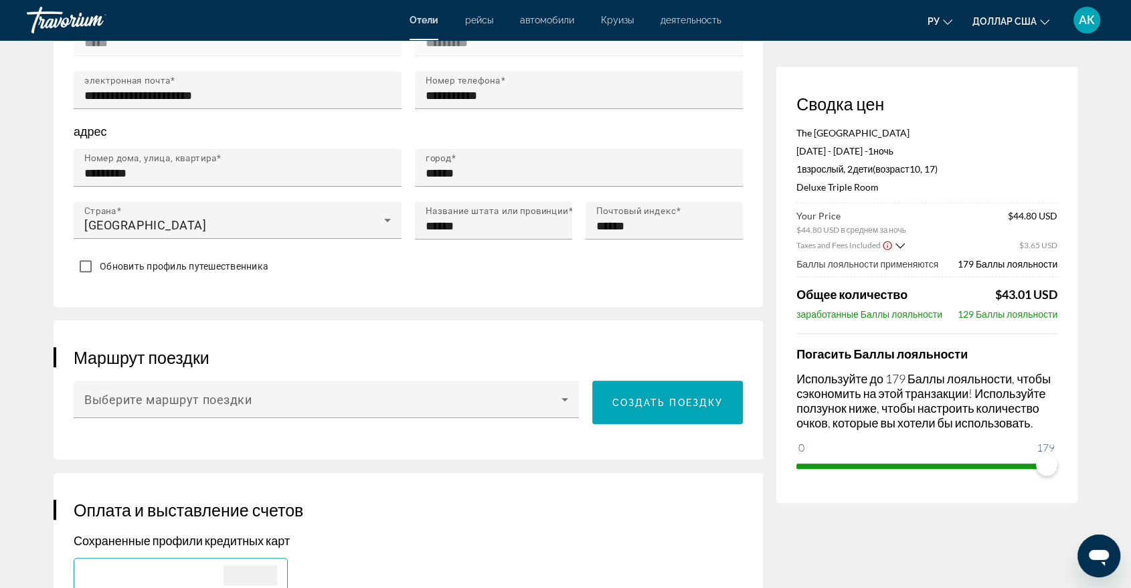
scroll to position [535, 0]
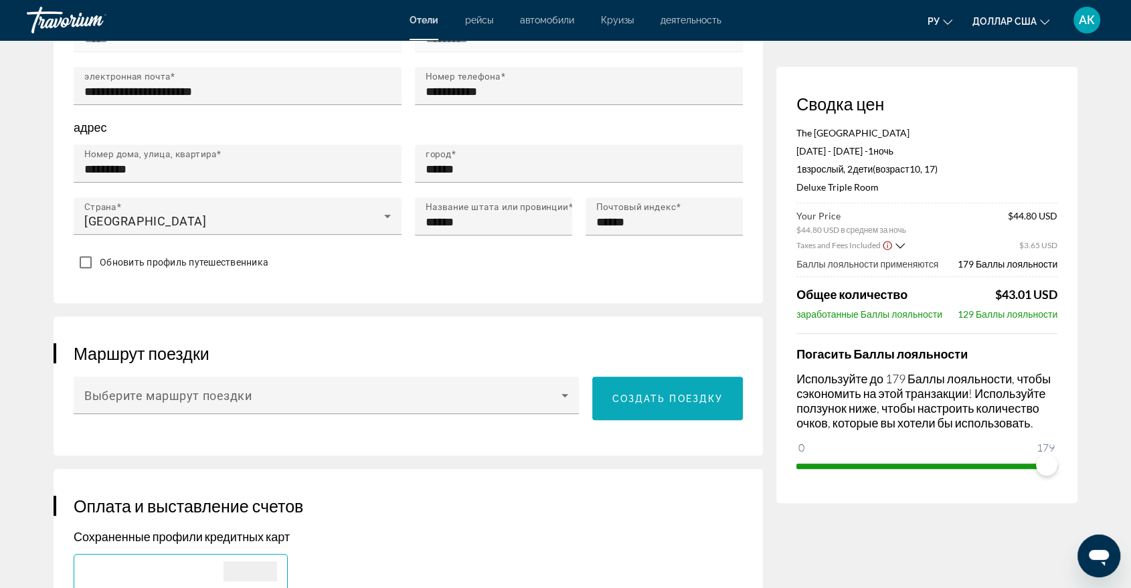
click at [641, 398] on span "Создать поездку" at bounding box center [667, 399] width 111 height 11
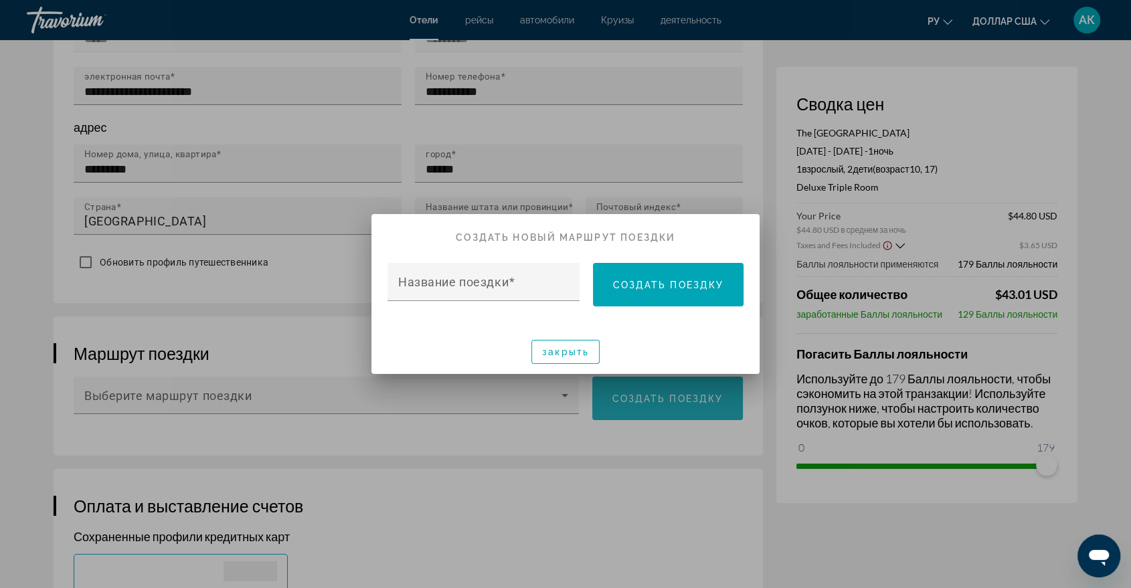
scroll to position [0, 0]
click at [562, 355] on font "закрыть" at bounding box center [565, 352] width 47 height 11
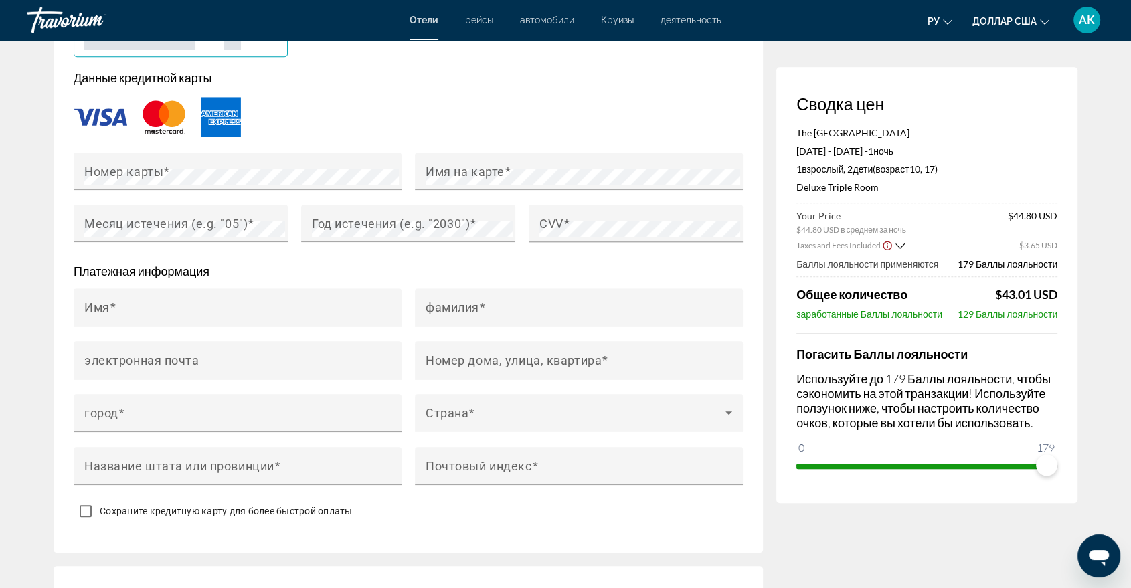
scroll to position [1160, 0]
click at [84, 167] on mat-label "Номер карты" at bounding box center [123, 170] width 79 height 14
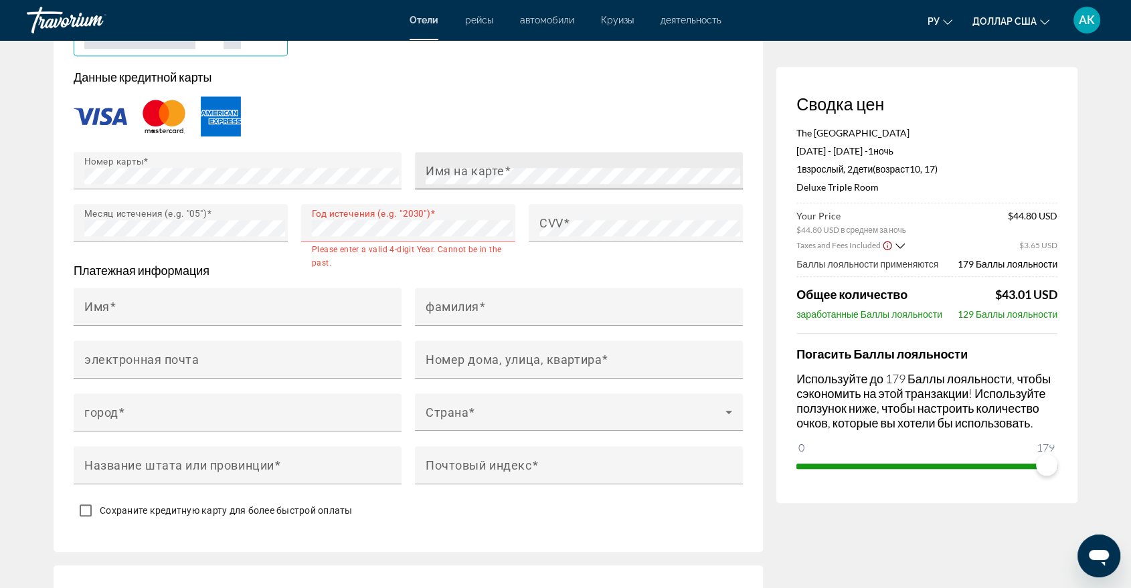
click at [443, 171] on mat-label "Имя на карте" at bounding box center [465, 170] width 79 height 14
click at [437, 163] on mat-label "Имя на карте" at bounding box center [465, 170] width 79 height 14
click at [578, 213] on div "CVV" at bounding box center [639, 222] width 201 height 37
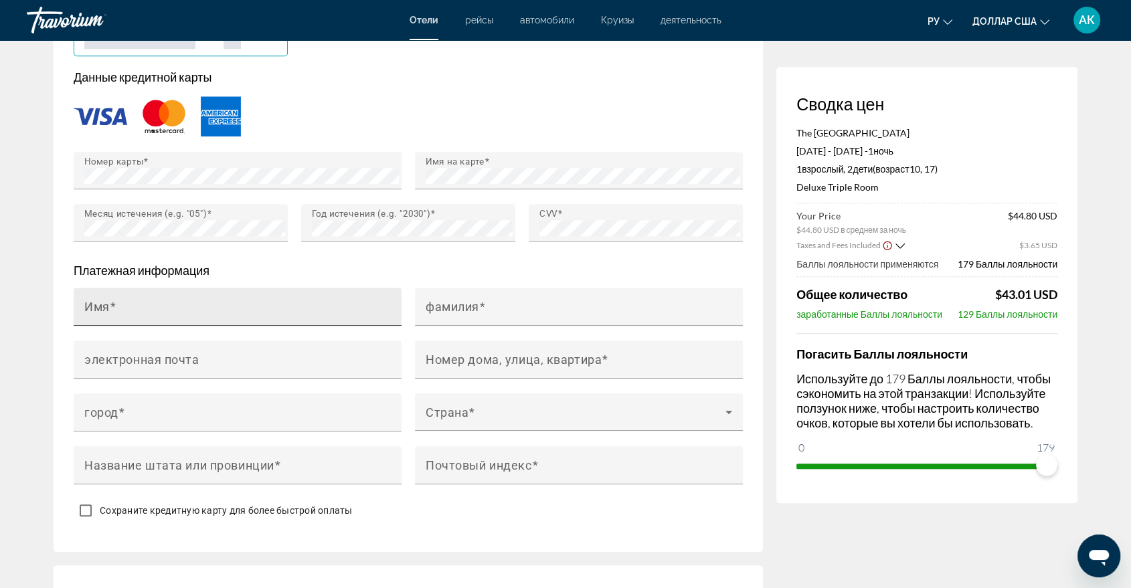
click at [114, 300] on span "Основное содержание" at bounding box center [113, 306] width 7 height 14
click at [114, 305] on input "Имя" at bounding box center [241, 313] width 315 height 16
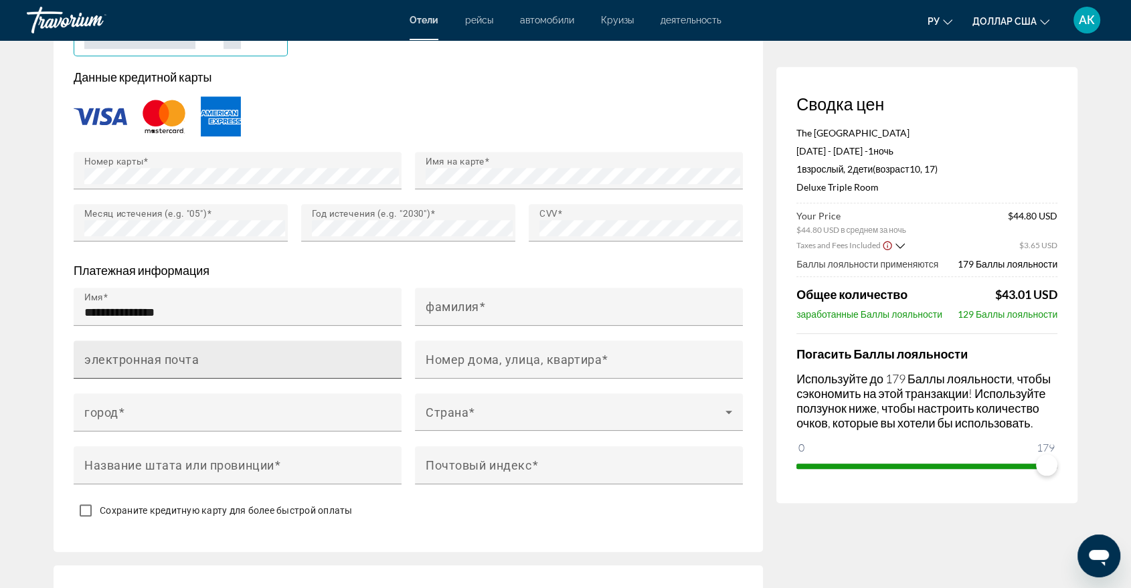
click at [141, 359] on mat-label "электронная почта" at bounding box center [141, 359] width 115 height 14
click at [141, 359] on input "электронная почта" at bounding box center [241, 365] width 315 height 16
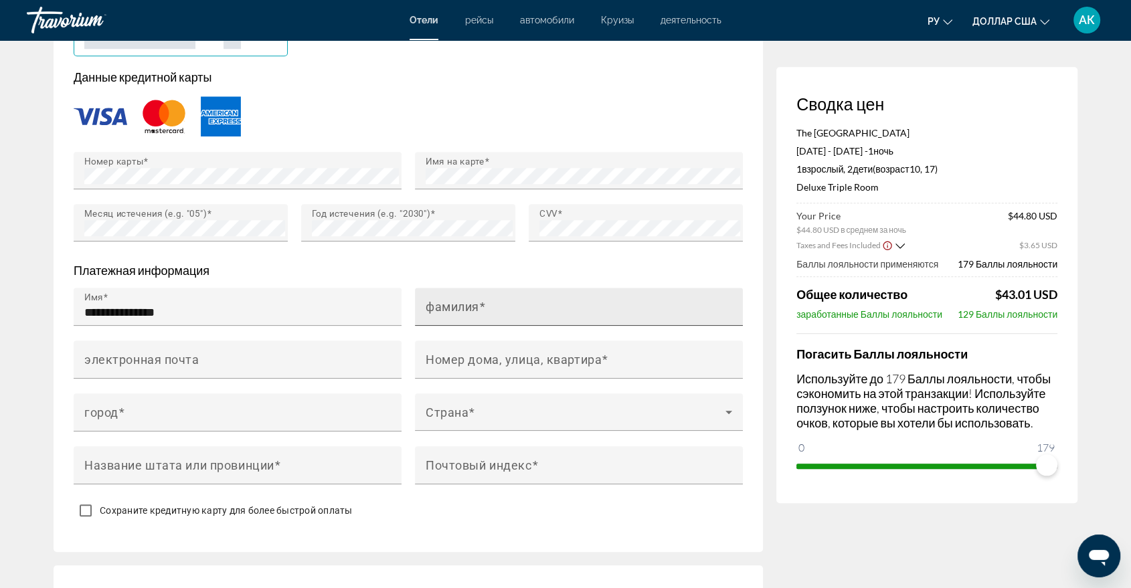
click at [440, 299] on mat-label "фамилия" at bounding box center [453, 306] width 54 height 14
click at [440, 305] on input "фамилия" at bounding box center [583, 313] width 315 height 16
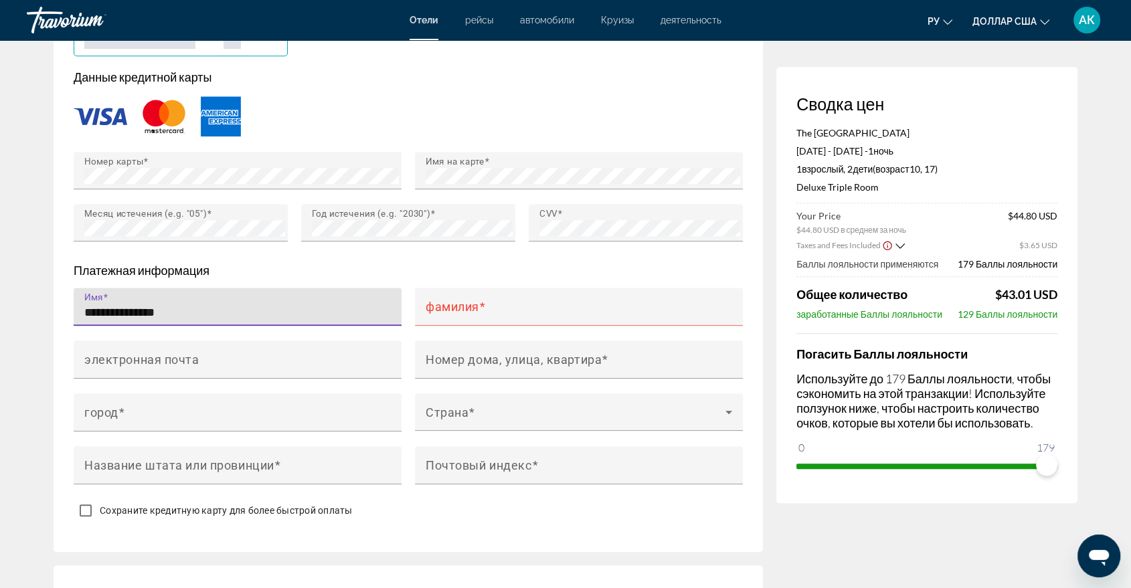
click at [197, 309] on input "**********" at bounding box center [241, 313] width 315 height 16
type input "*****"
click at [434, 299] on mat-label "фамилия" at bounding box center [453, 306] width 54 height 14
click at [434, 305] on input "фамилия" at bounding box center [583, 313] width 315 height 16
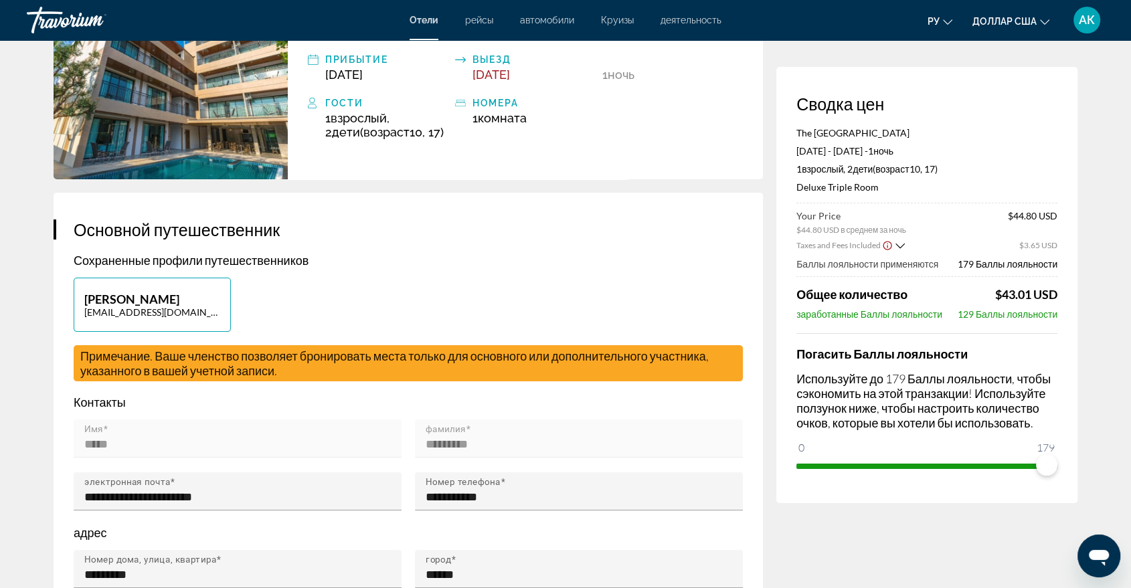
scroll to position [100, 0]
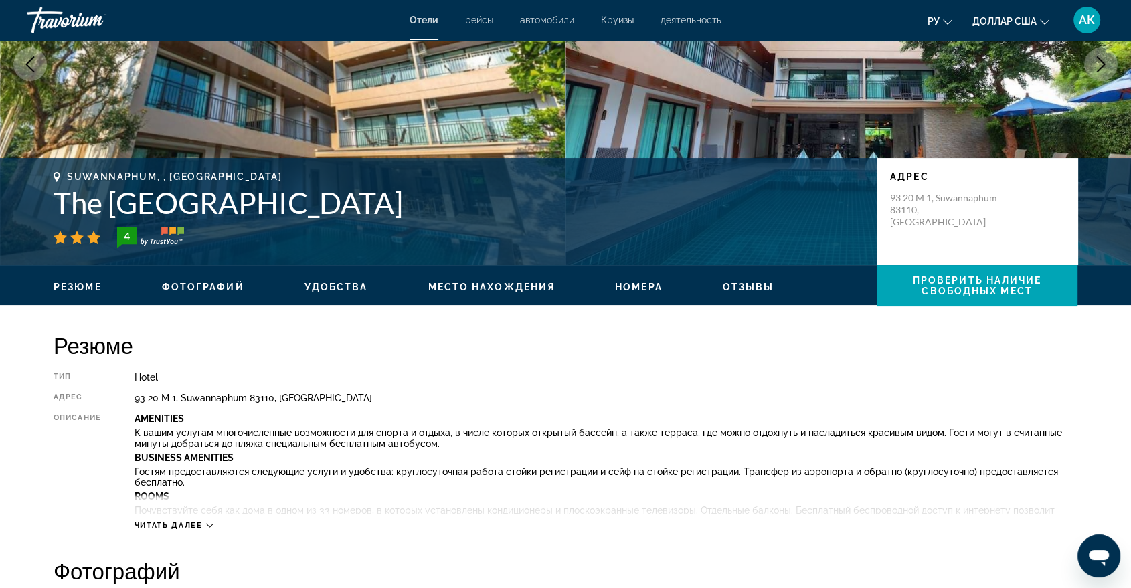
scroll to position [178, 0]
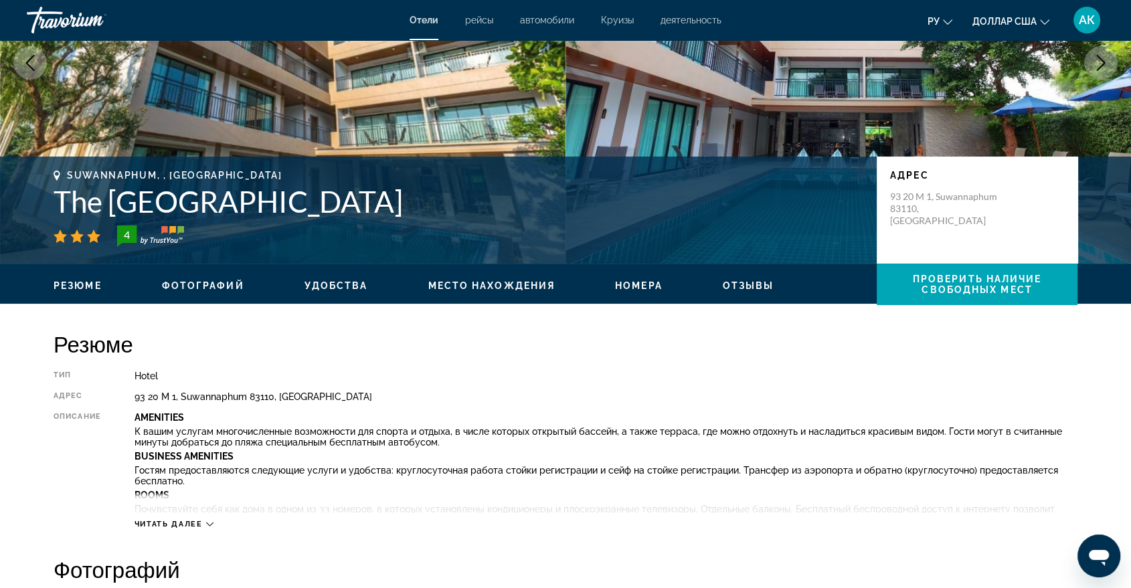
click at [636, 287] on span "Номера" at bounding box center [639, 285] width 48 height 11
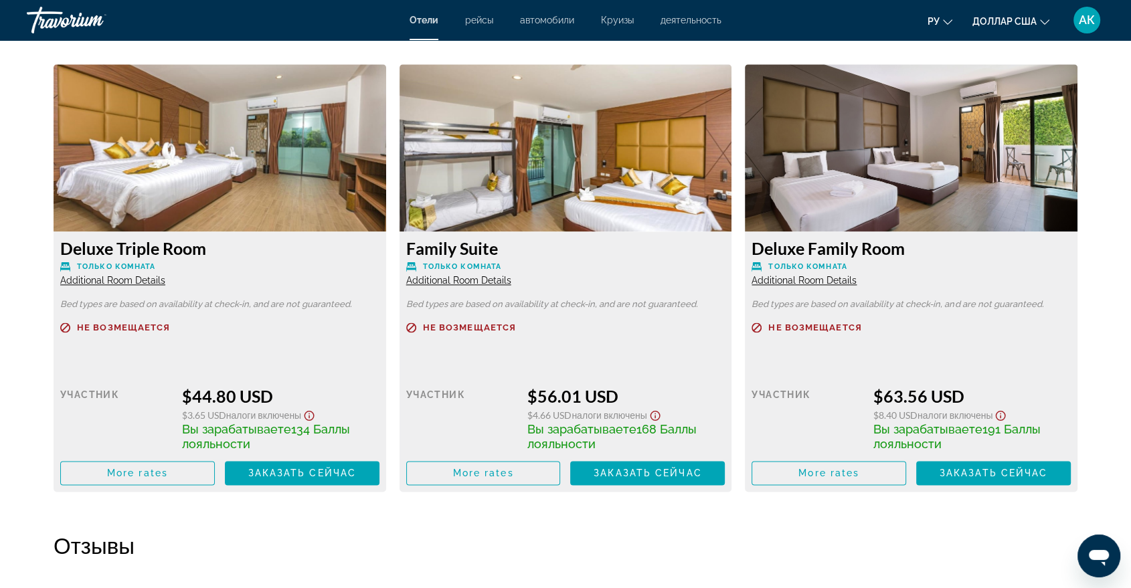
scroll to position [1820, 0]
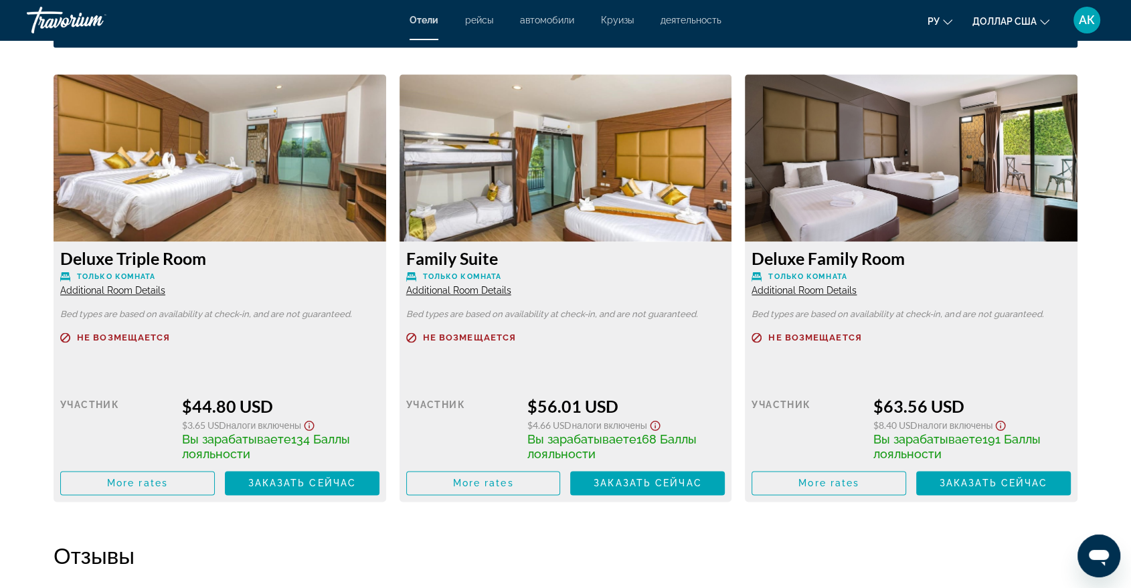
click at [142, 294] on span "Additional Room Details" at bounding box center [112, 290] width 105 height 11
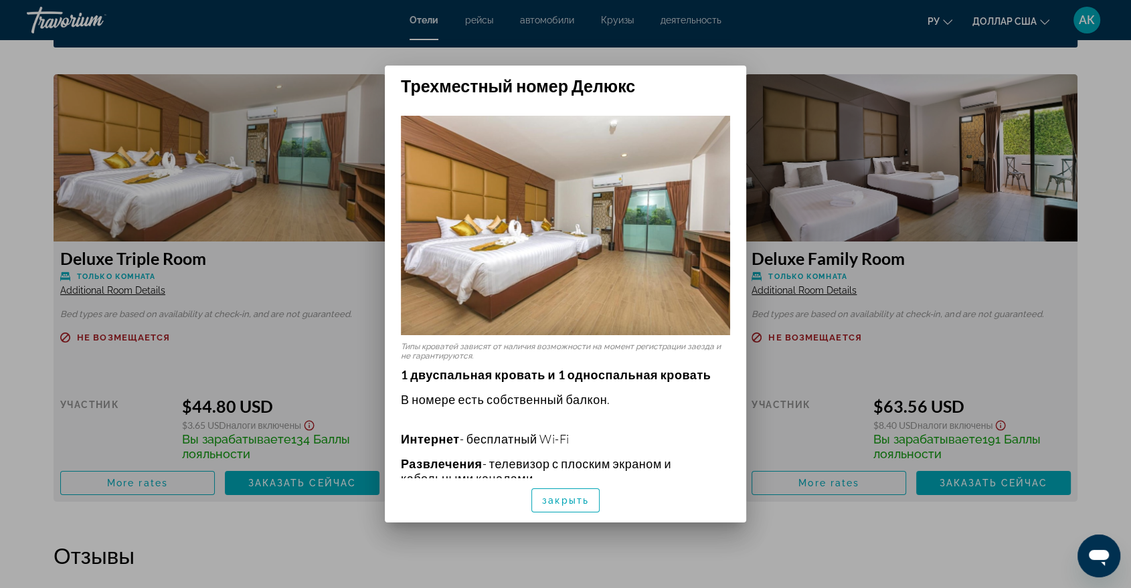
click at [304, 352] on div at bounding box center [565, 294] width 1131 height 588
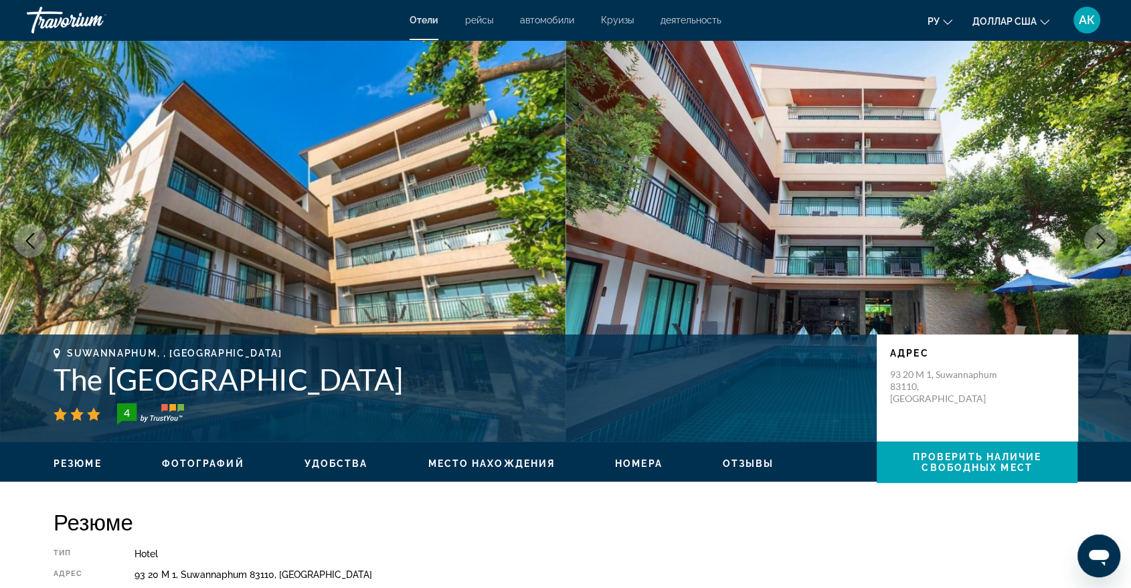
scroll to position [1820, 0]
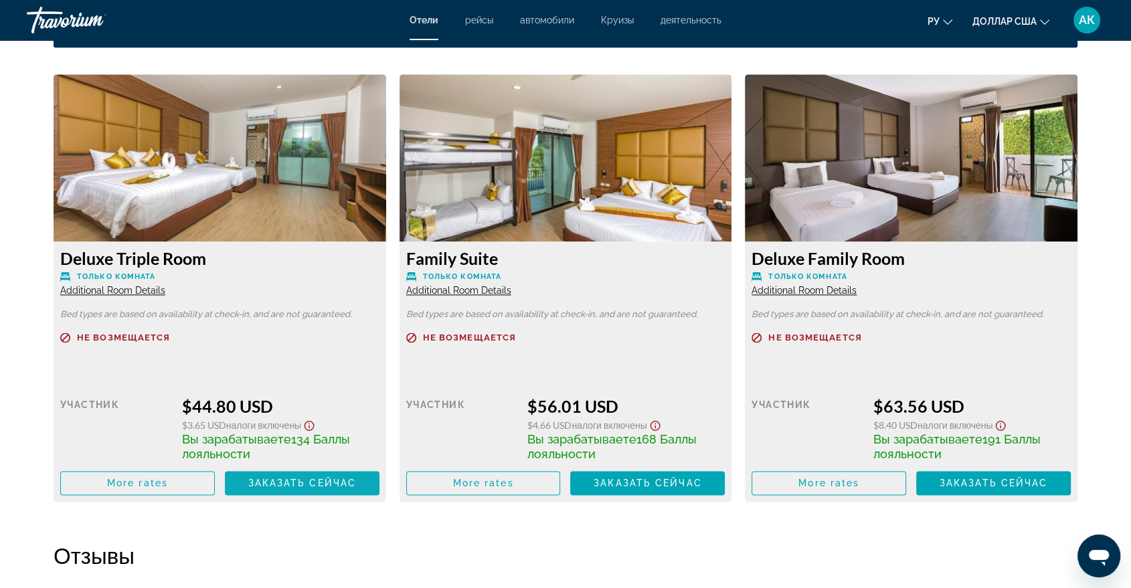
click at [273, 470] on span "Основное содержание" at bounding box center [302, 483] width 155 height 32
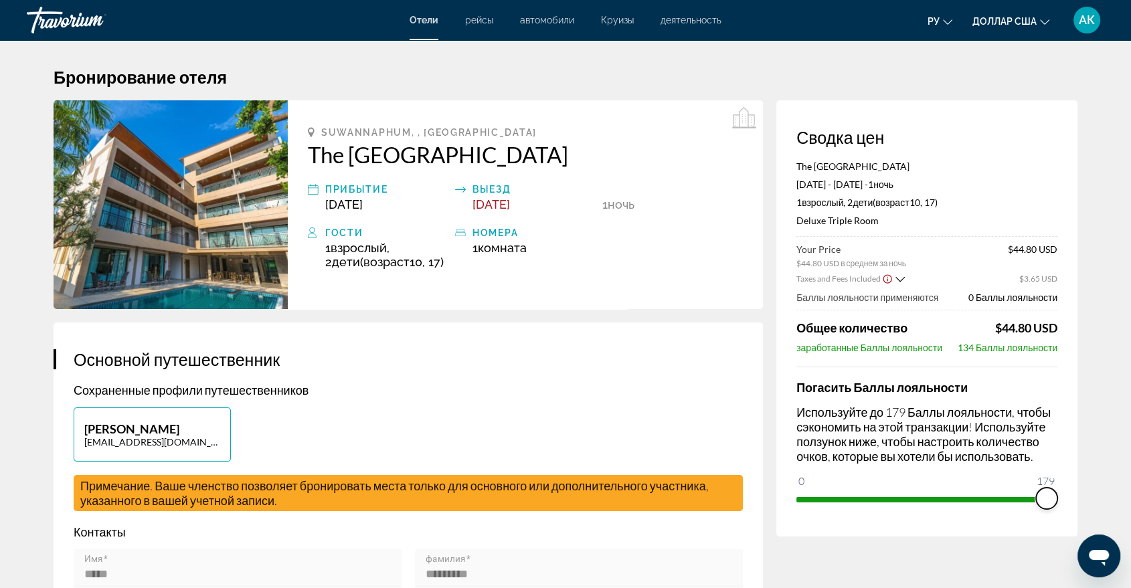
drag, startPoint x: 806, startPoint y: 479, endPoint x: 1139, endPoint y: 485, distance: 332.7
click at [1131, 485] on html "Перейти к общему содержанию Отели рейсы автомобили Круизы деятельность Отели ре…" at bounding box center [565, 294] width 1131 height 588
drag, startPoint x: 1044, startPoint y: 500, endPoint x: 1068, endPoint y: 507, distance: 25.2
click at [1068, 507] on div "Сводка цен The [GEOGRAPHIC_DATA] [GEOGRAPHIC_DATA] [DATE] - [DATE] - 1 ночь ноч…" at bounding box center [926, 318] width 301 height 436
drag, startPoint x: 56, startPoint y: 366, endPoint x: 59, endPoint y: 394, distance: 27.6
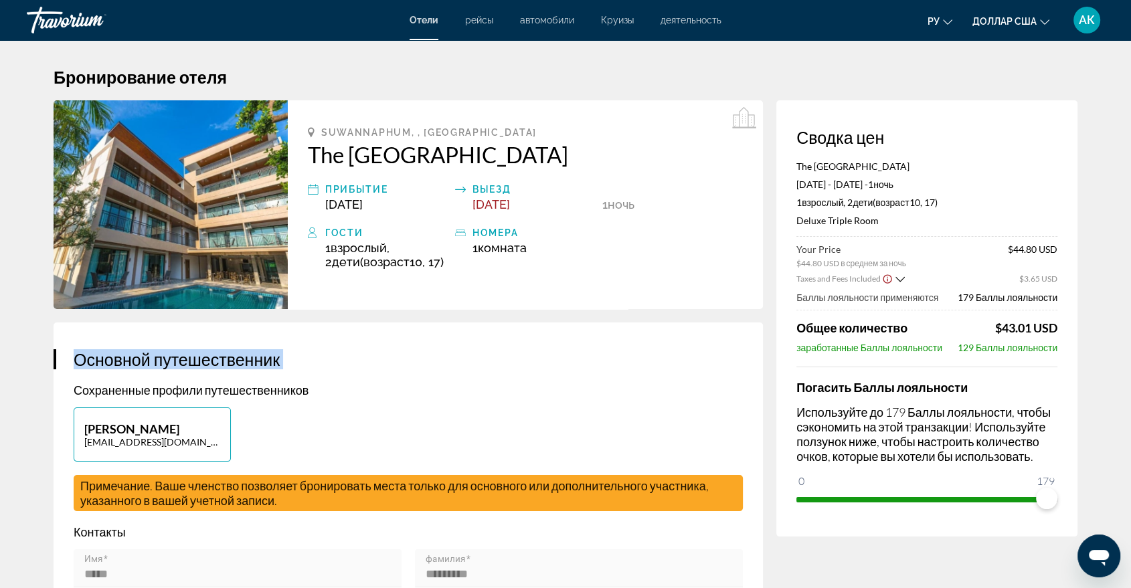
click at [59, 394] on div "**********" at bounding box center [408, 581] width 709 height 516
click at [374, 373] on div "**********" at bounding box center [408, 581] width 709 height 516
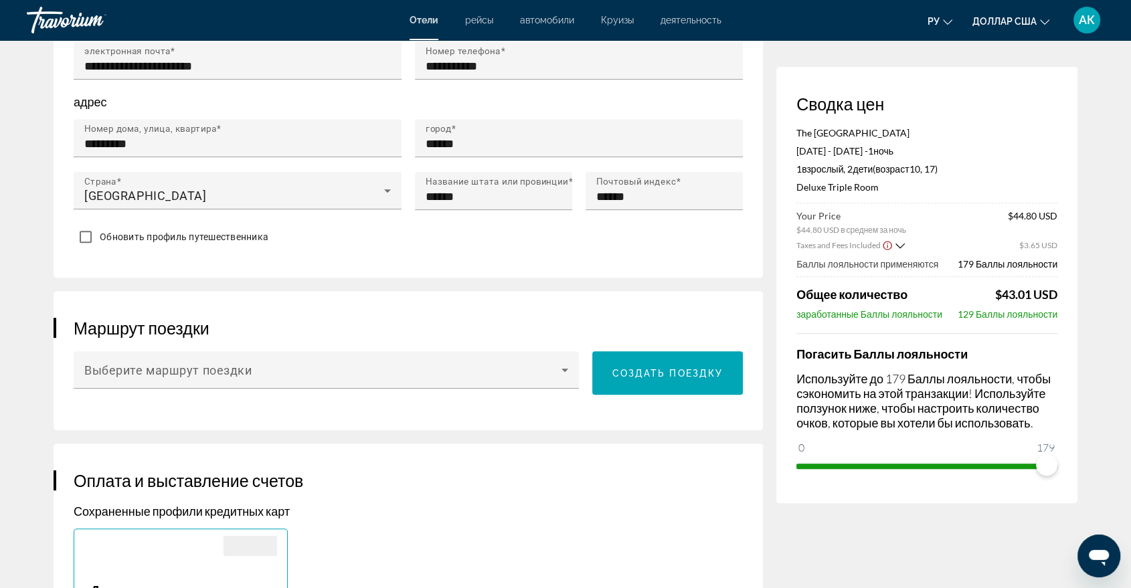
scroll to position [565, 0]
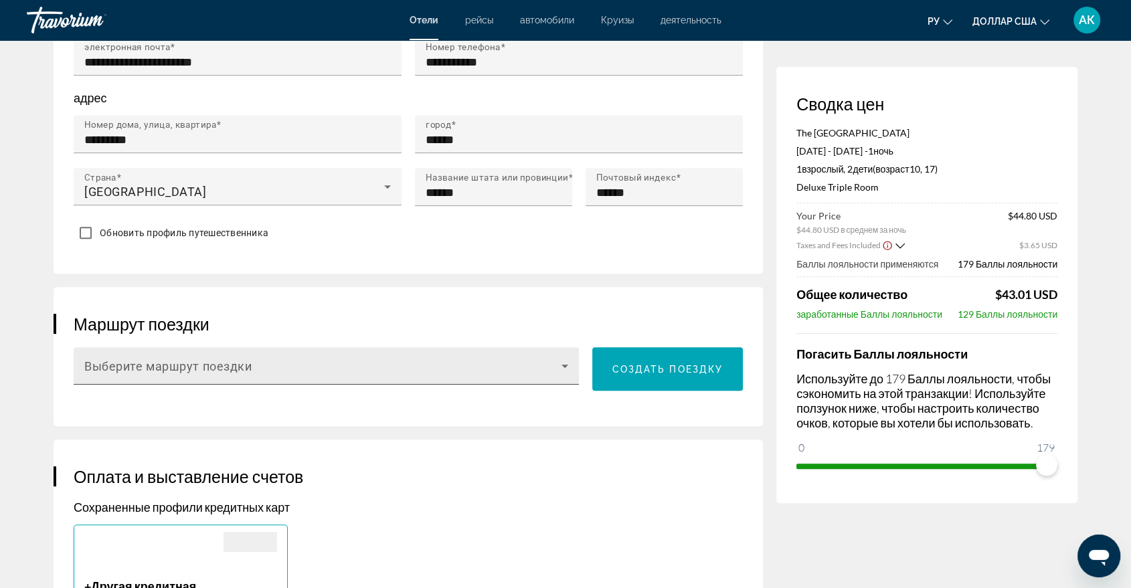
click at [562, 363] on icon "Основное содержание" at bounding box center [565, 366] width 16 height 16
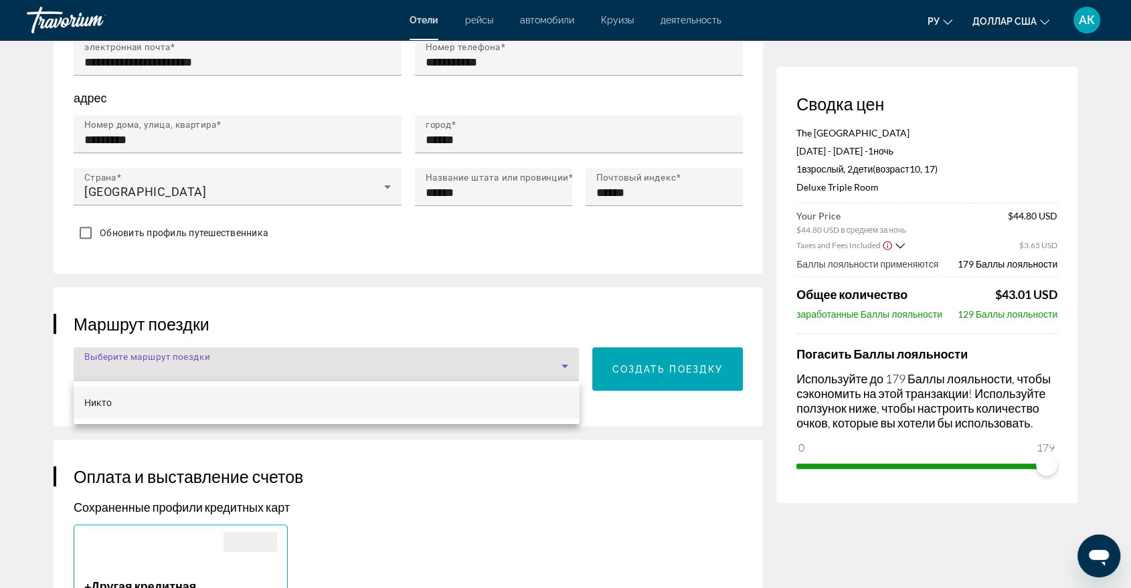
click at [528, 467] on div at bounding box center [565, 294] width 1131 height 588
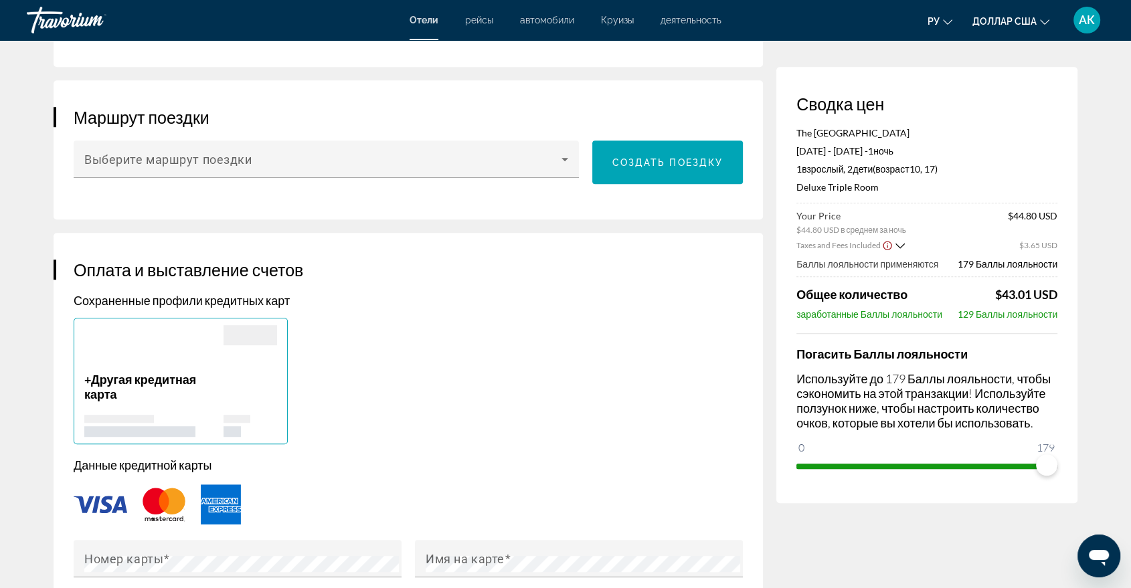
scroll to position [773, 0]
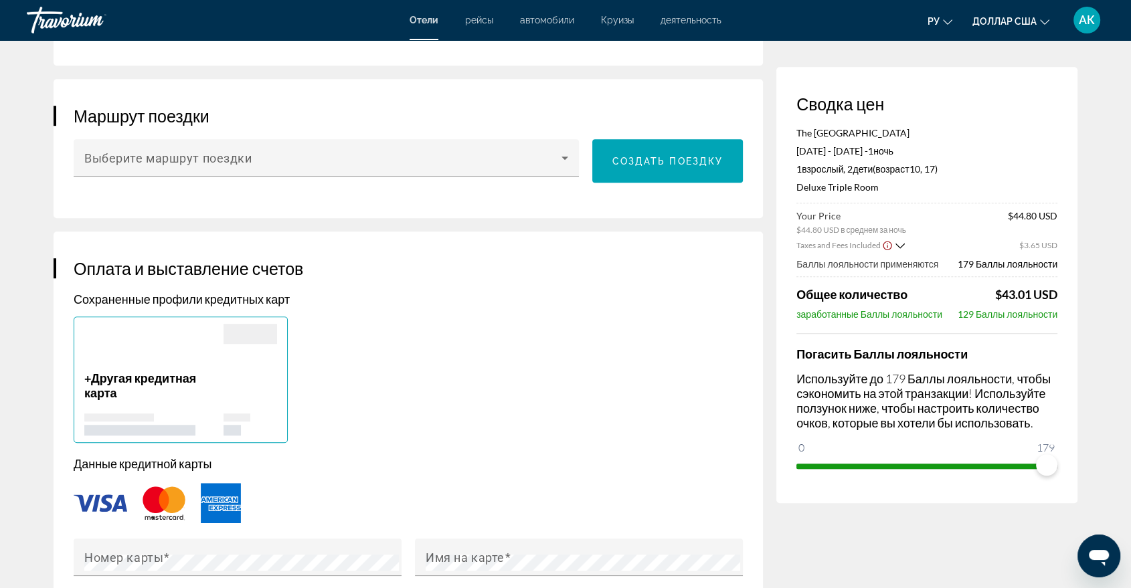
click at [112, 495] on img "Основное содержание" at bounding box center [101, 503] width 54 height 17
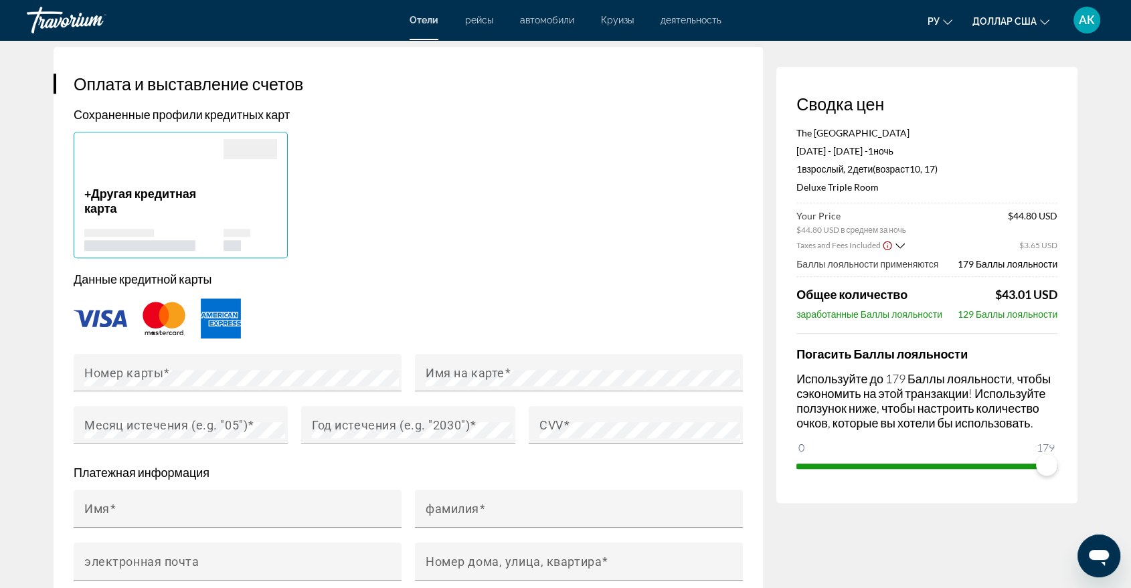
scroll to position [981, 0]
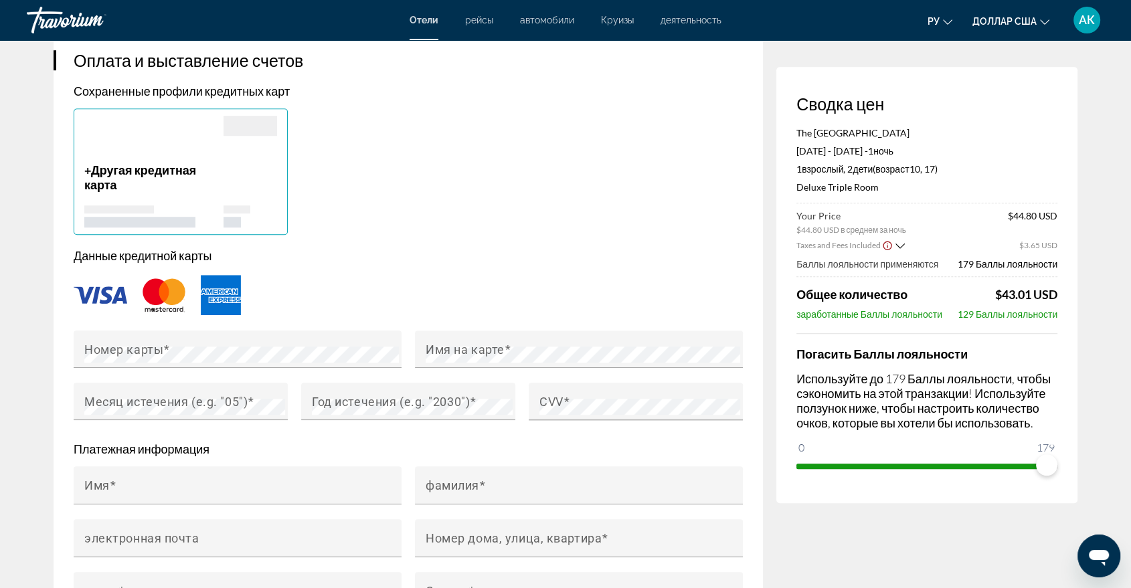
click at [101, 291] on img "Основное содержание" at bounding box center [101, 294] width 54 height 17
click at [97, 349] on mat-label "Номер карты" at bounding box center [123, 349] width 79 height 14
click at [106, 401] on mat-label "Месяц истечения (e.g. "05")" at bounding box center [165, 401] width 163 height 14
click at [351, 395] on mat-label "Год истечения (e.g. "2030")" at bounding box center [391, 401] width 158 height 14
click at [449, 346] on mat-label "Имя на карте" at bounding box center [465, 349] width 79 height 14
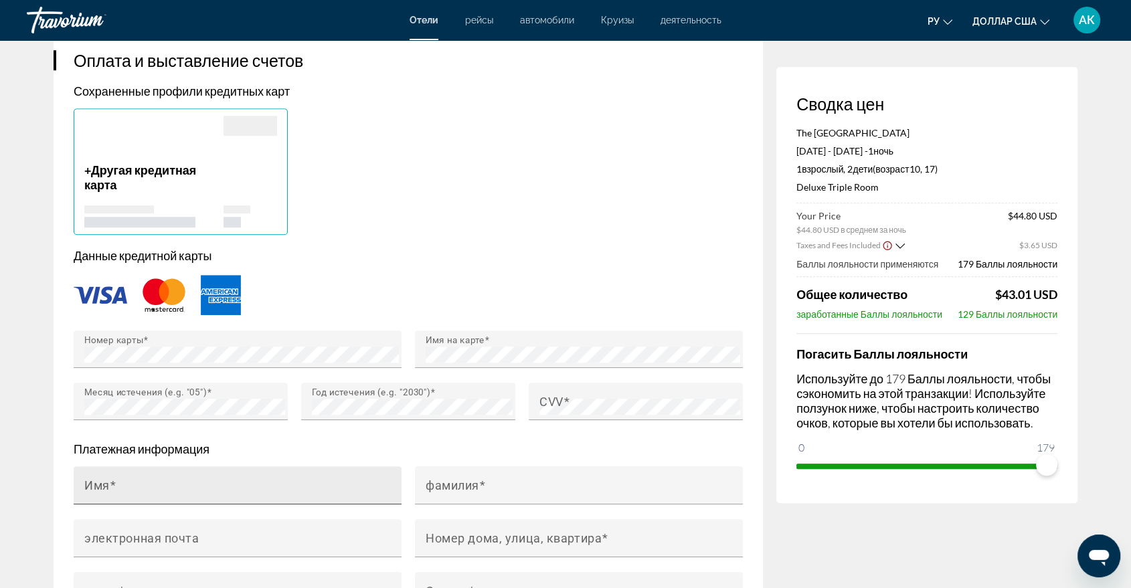
click at [122, 470] on div "Имя" at bounding box center [241, 485] width 315 height 38
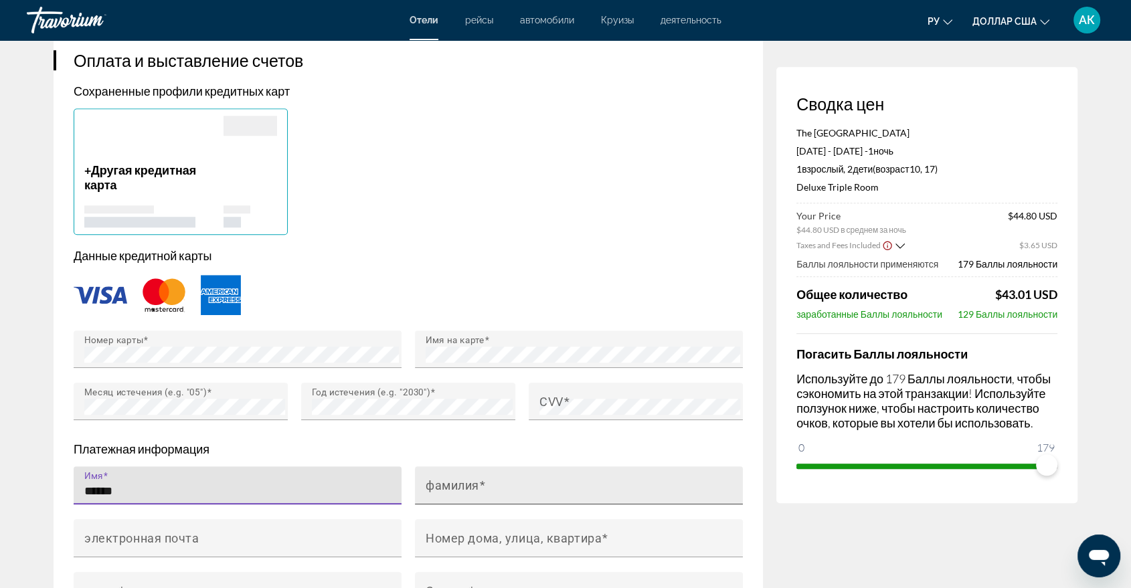
type input "*****"
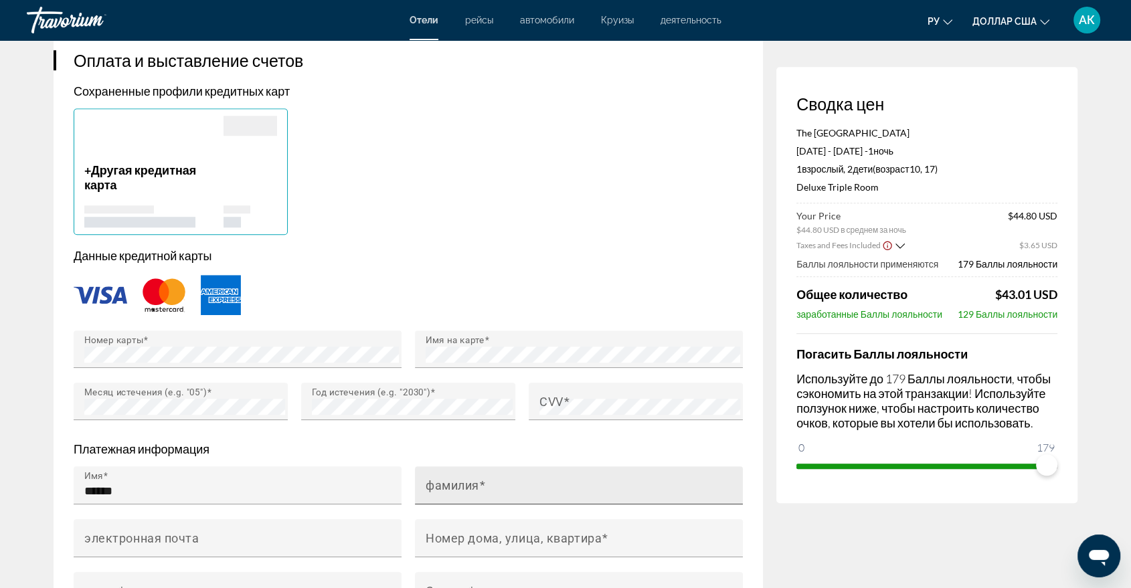
click at [433, 478] on mat-label "фамилия" at bounding box center [453, 485] width 54 height 14
click at [433, 483] on input "фамилия" at bounding box center [583, 491] width 315 height 16
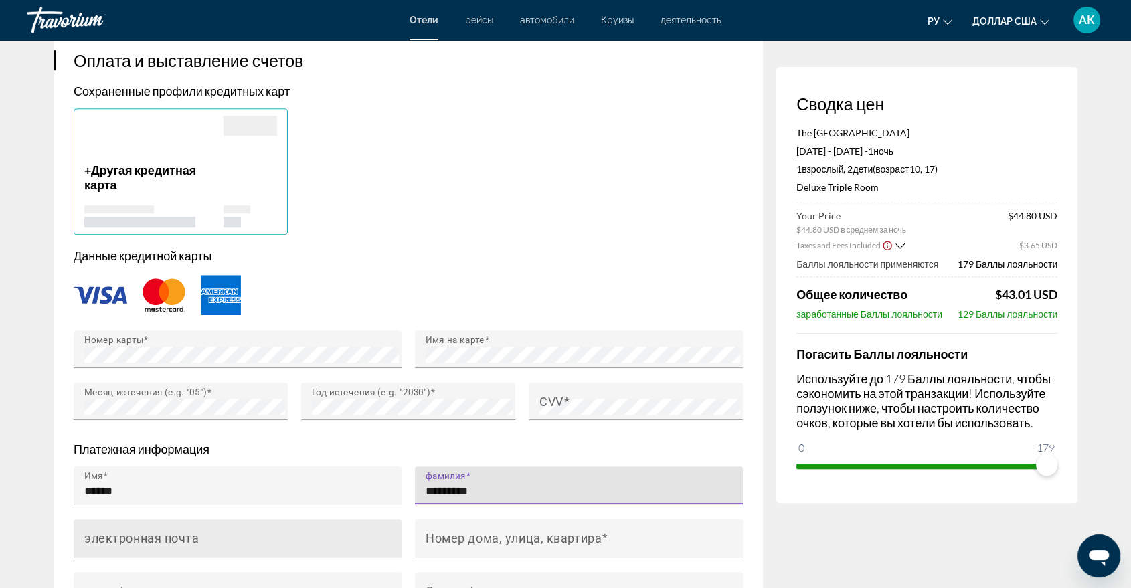
type input "*********"
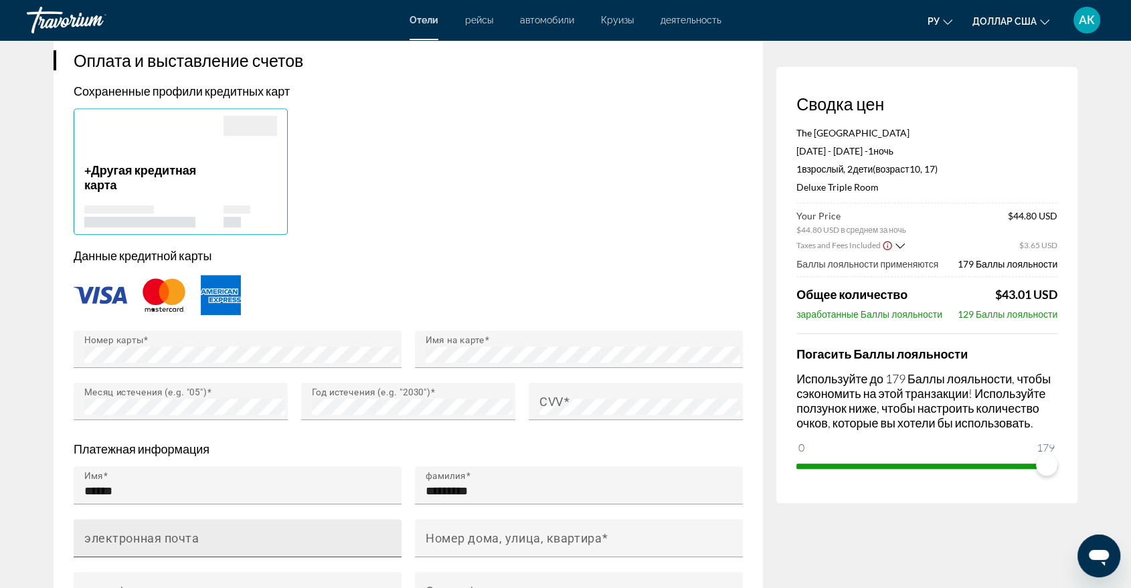
click at [90, 537] on mat-label "электронная почта" at bounding box center [141, 538] width 115 height 14
click at [90, 537] on input "электронная почта" at bounding box center [241, 544] width 315 height 16
click at [181, 531] on mat-label "электронная почта" at bounding box center [141, 538] width 115 height 14
click at [181, 536] on input "электронная почта" at bounding box center [241, 544] width 315 height 16
click at [122, 528] on div "электронная почта" at bounding box center [241, 538] width 315 height 38
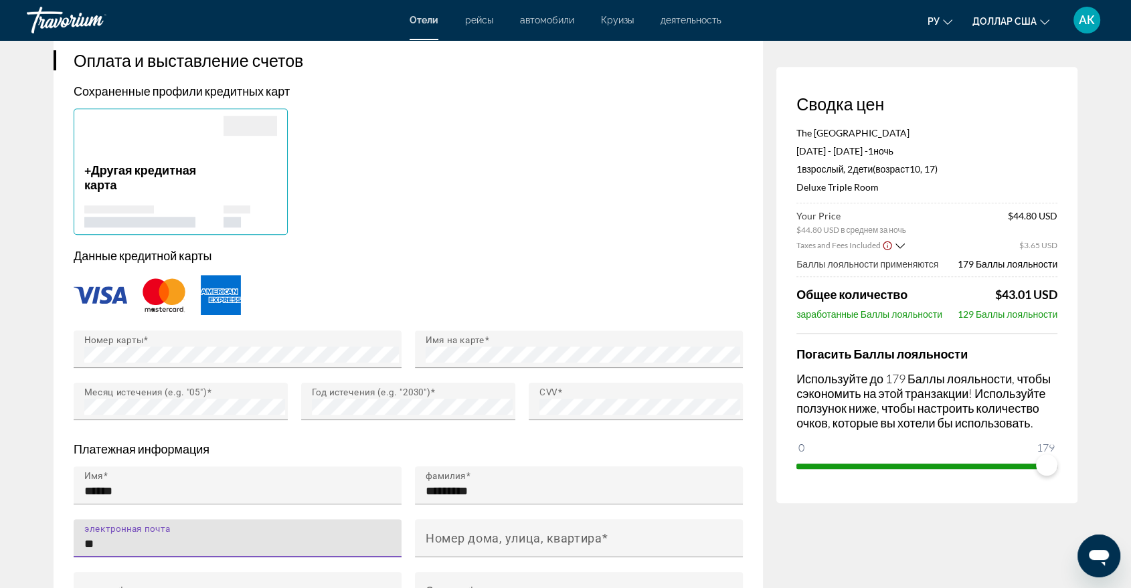
type input "*"
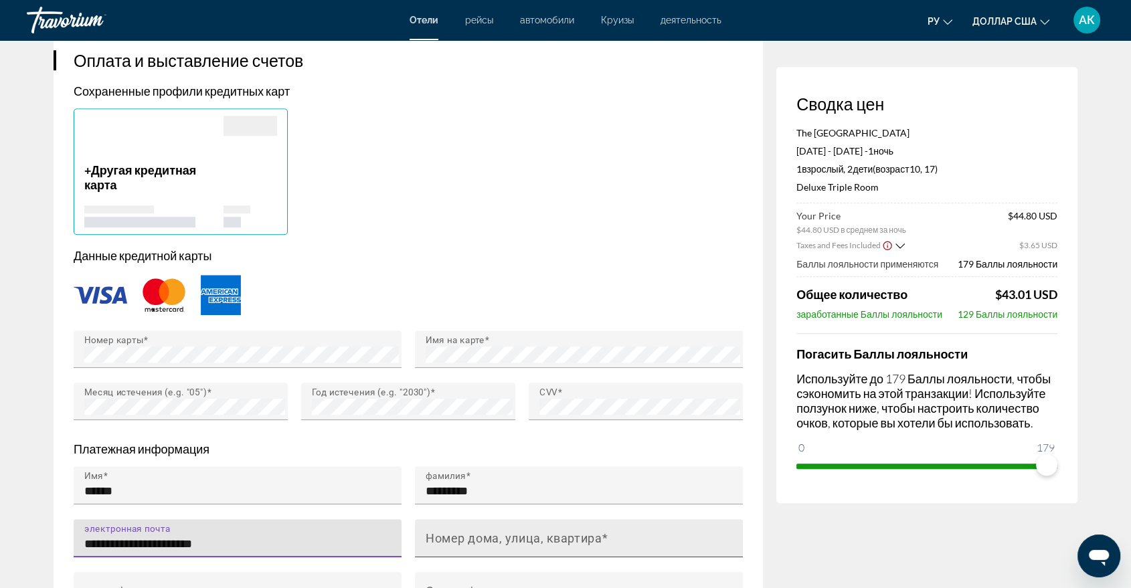
type input "**********"
click at [475, 531] on mat-label "Номер дома, улица, квартира" at bounding box center [514, 538] width 176 height 14
click at [475, 536] on input "Номер дома, улица, квартира" at bounding box center [583, 544] width 315 height 16
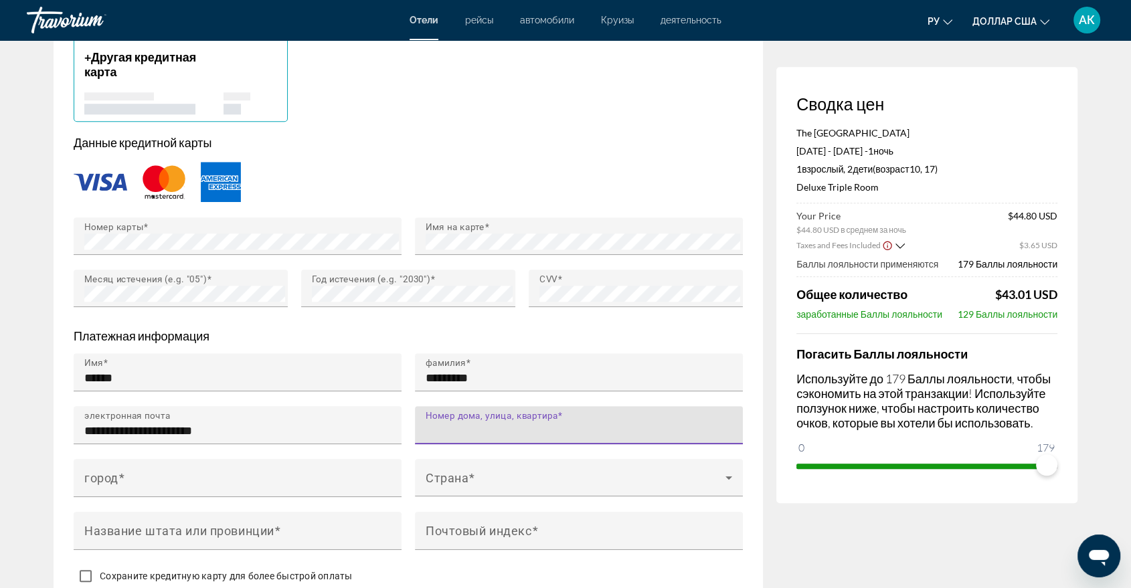
scroll to position [1102, 0]
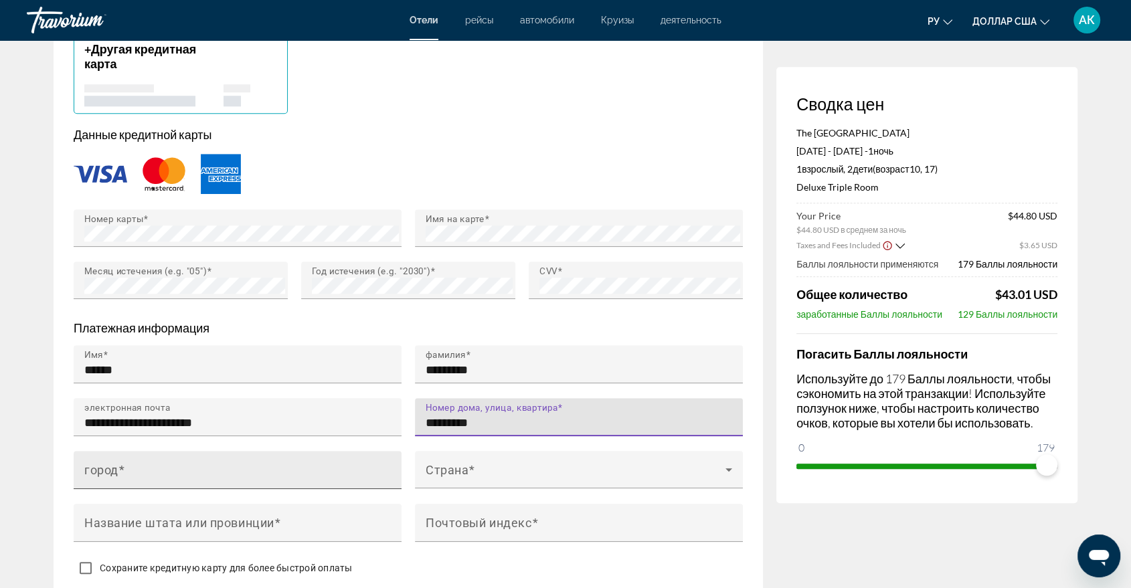
type input "*********"
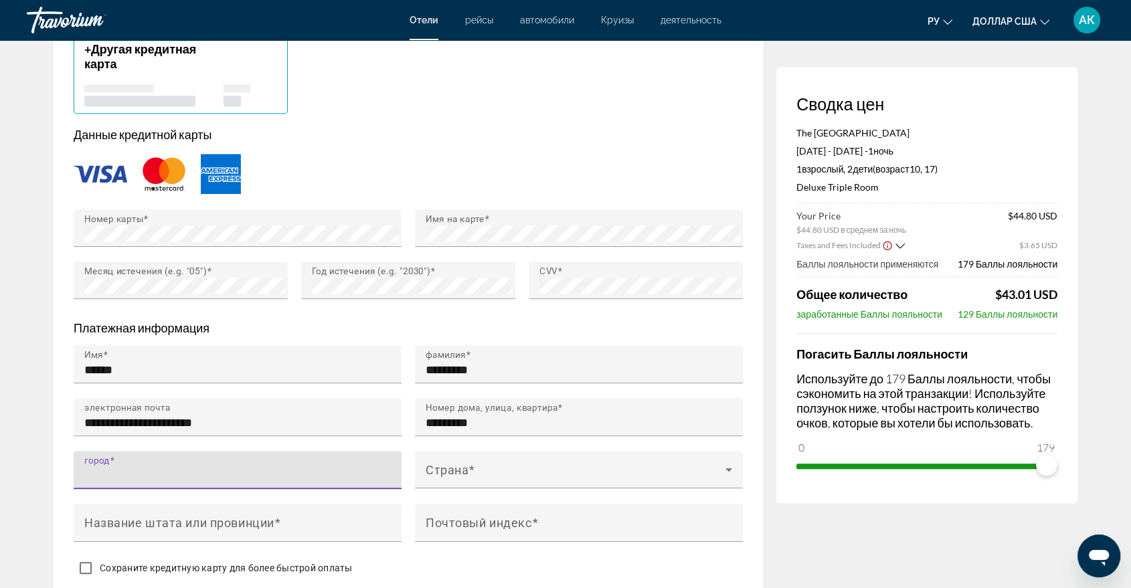
click at [125, 468] on input "город" at bounding box center [241, 476] width 315 height 16
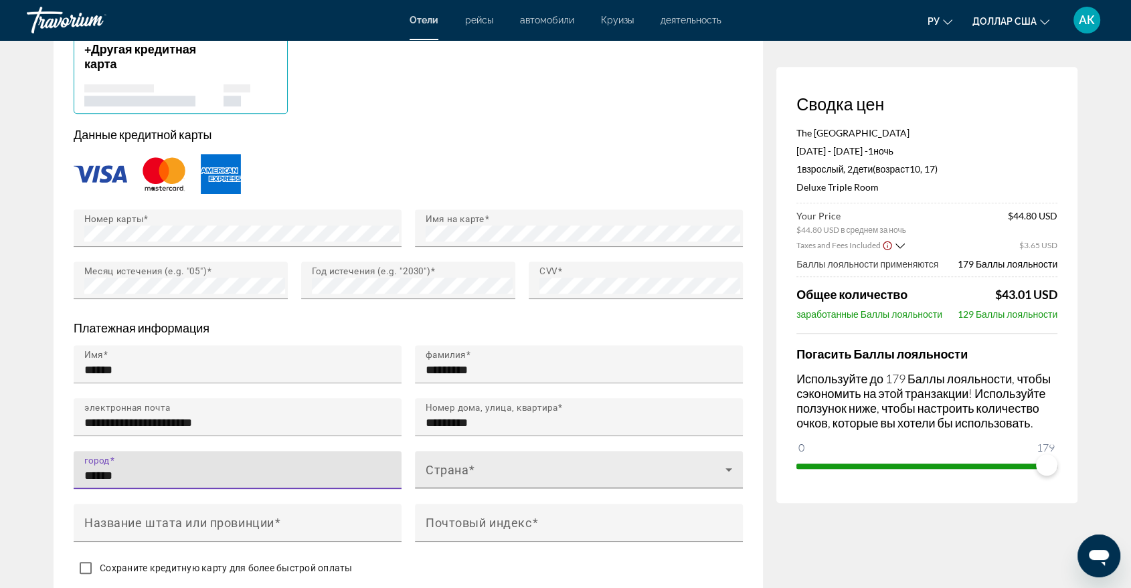
type input "******"
click at [730, 462] on icon "Основное содержание" at bounding box center [729, 470] width 16 height 16
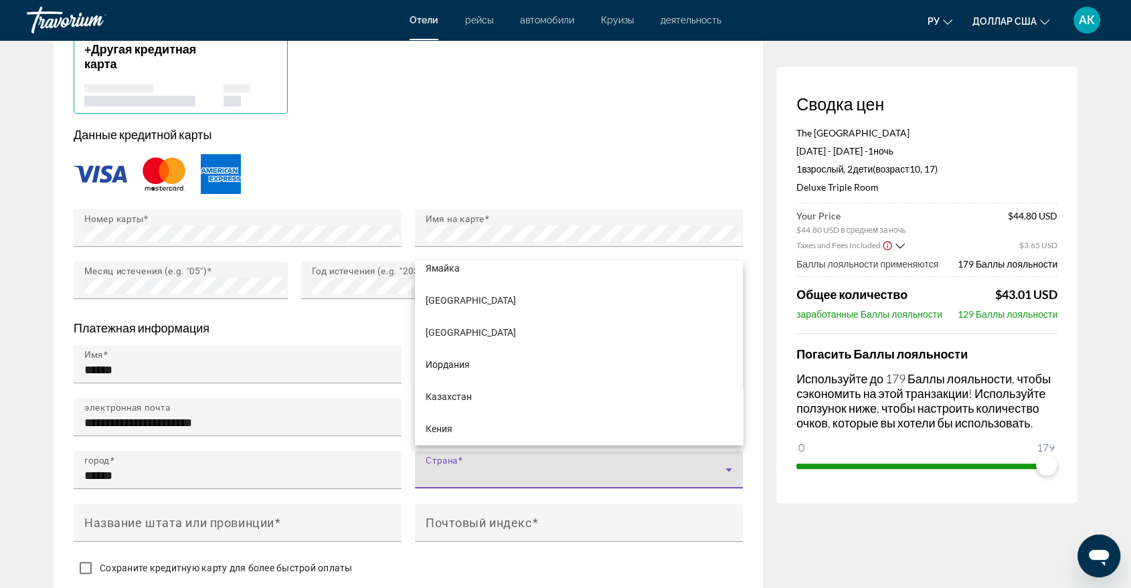
scroll to position [3644, 0]
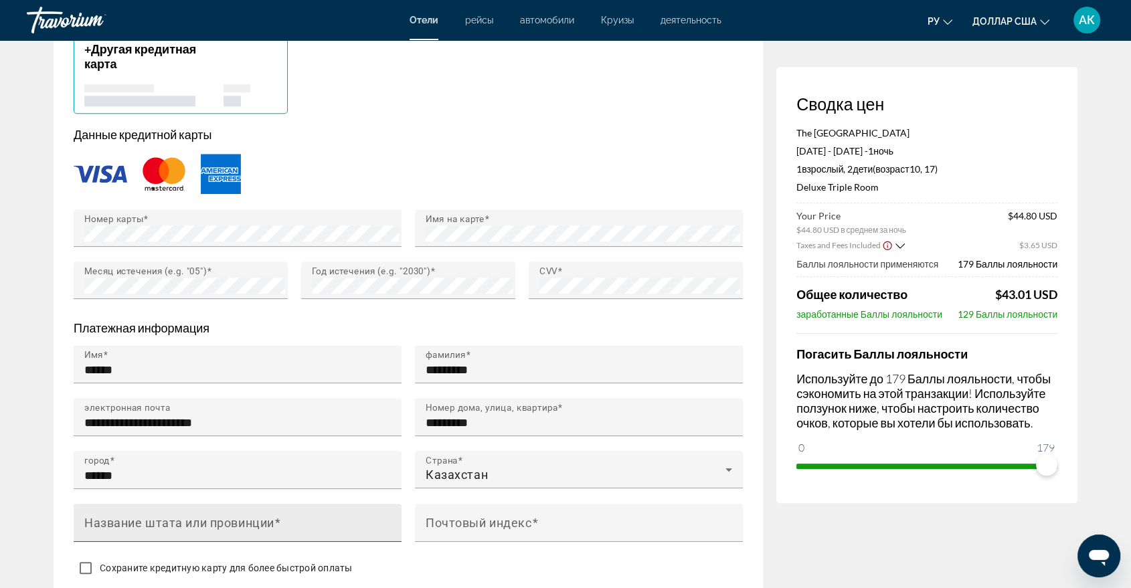
click at [158, 515] on mat-label "Название штата или провинции" at bounding box center [179, 522] width 190 height 14
click at [158, 521] on input "Название штата или провинции" at bounding box center [241, 529] width 315 height 16
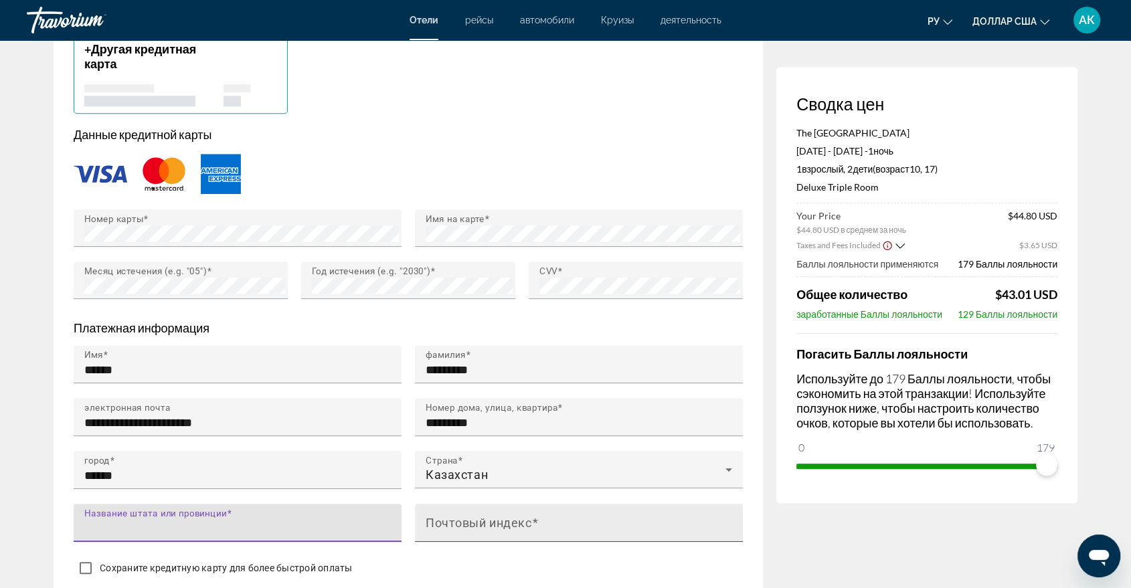
click at [492, 523] on mat-label "Почтовый индекс" at bounding box center [479, 522] width 106 height 14
click at [492, 523] on input "Почтовый индекс" at bounding box center [583, 529] width 315 height 16
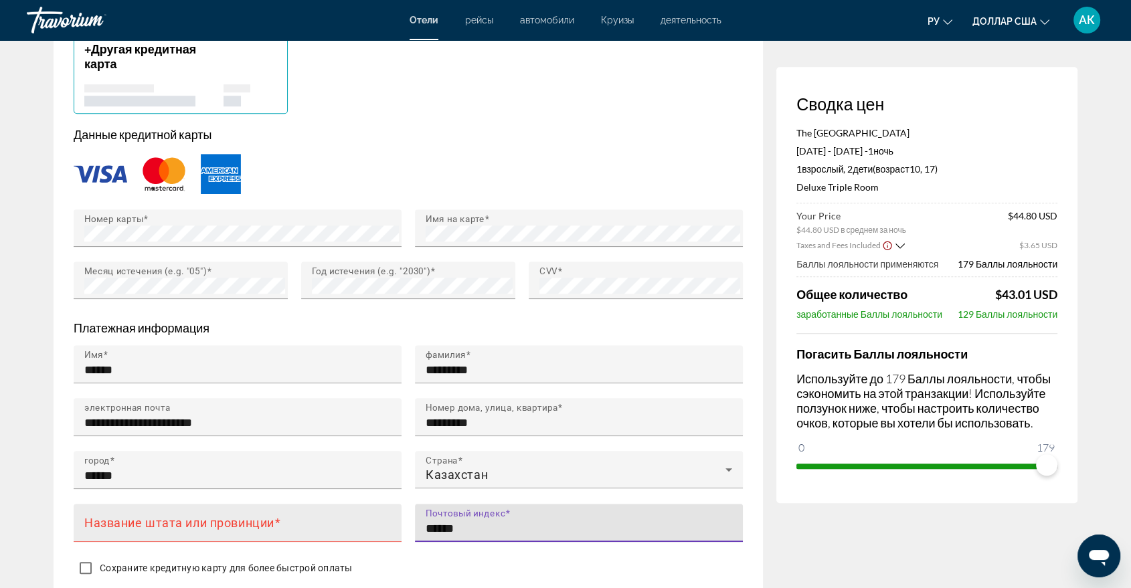
type input "******"
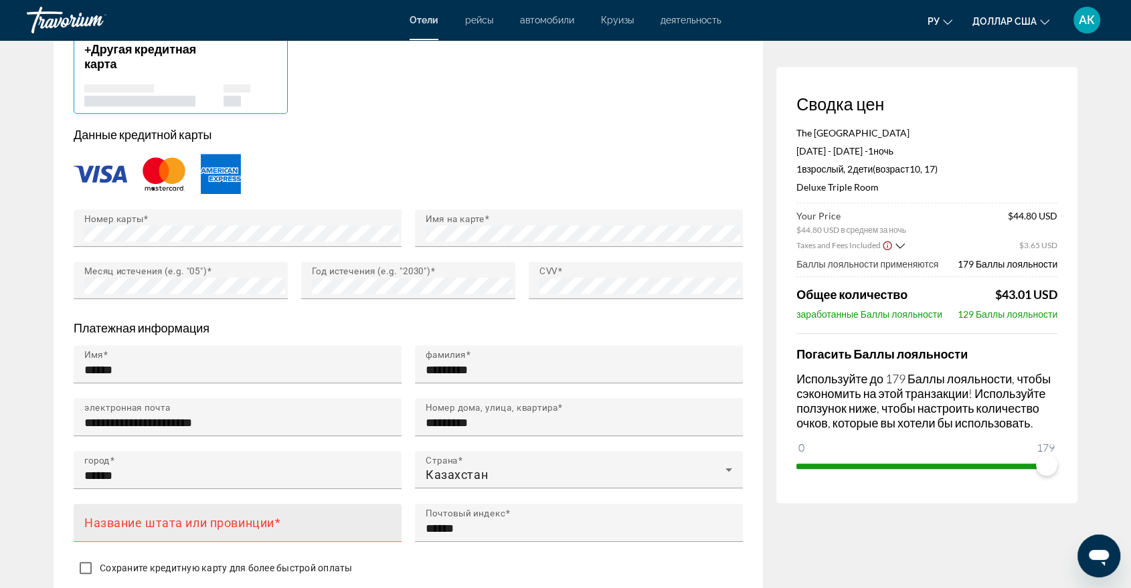
click at [110, 515] on mat-label "Название штата или провинции" at bounding box center [179, 522] width 190 height 14
click at [110, 521] on input "Название штата или провинции" at bounding box center [241, 529] width 315 height 16
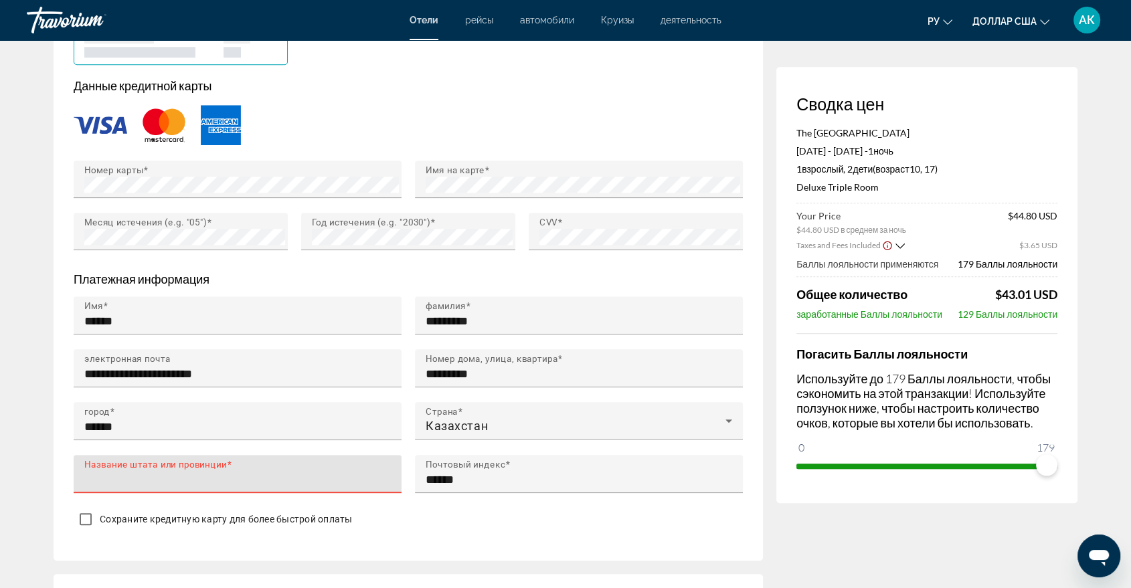
click at [116, 472] on input "Название штата или провинции" at bounding box center [241, 480] width 315 height 16
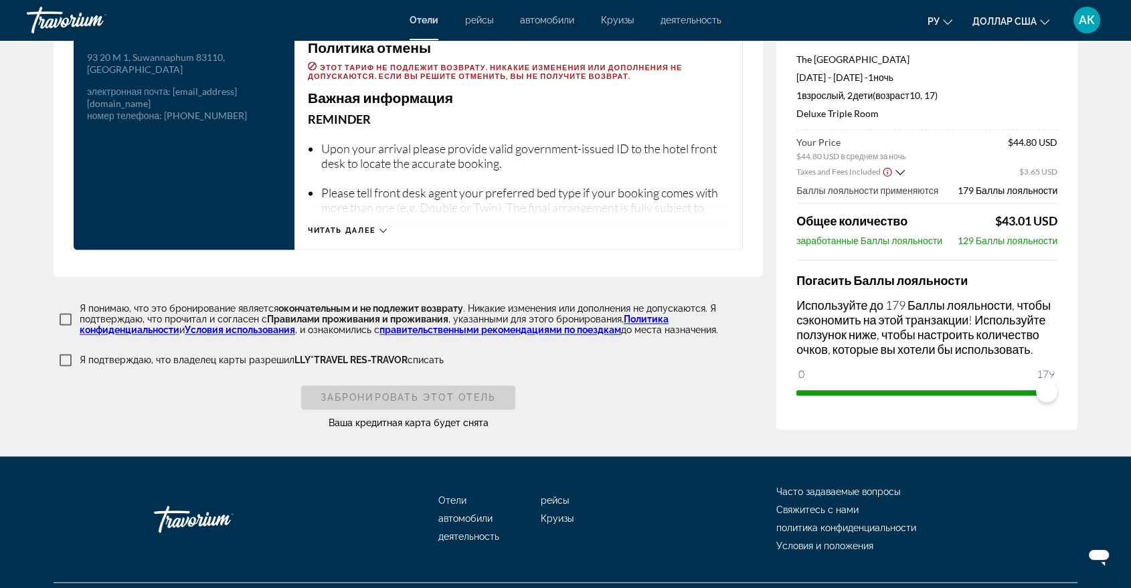
scroll to position [1822, 0]
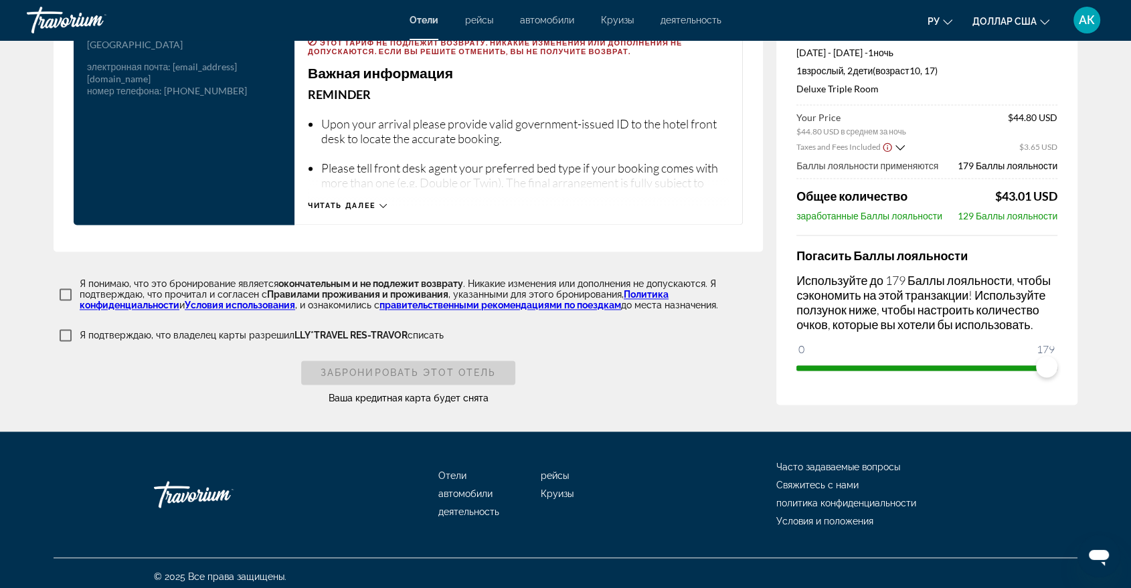
type input "******"
click at [352, 367] on span "Забронировать этот отель" at bounding box center [408, 372] width 175 height 11
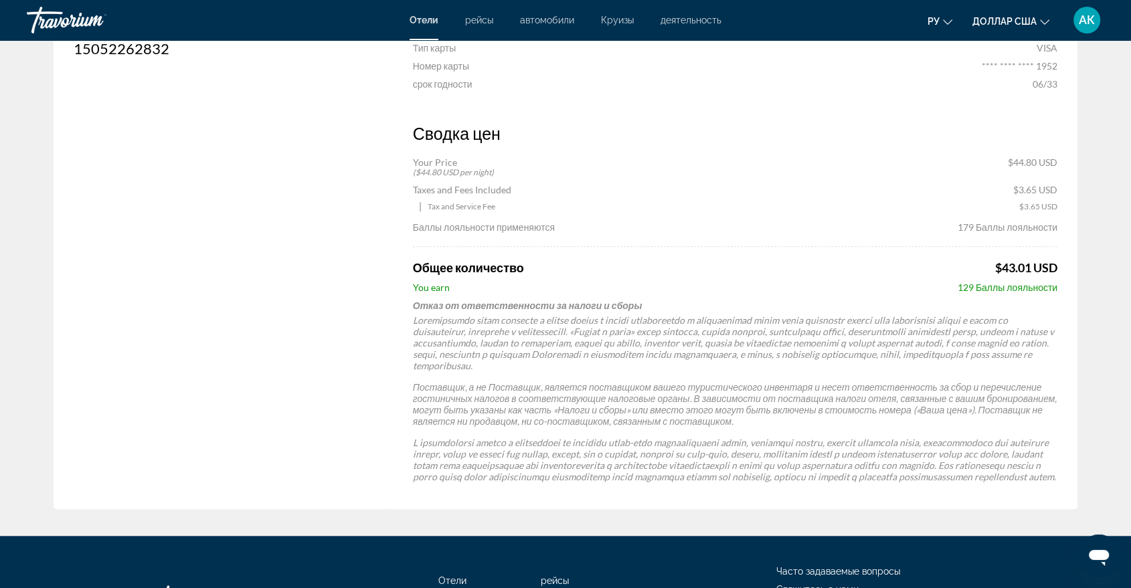
scroll to position [1041, 0]
